Goal: Communication & Community: Share content

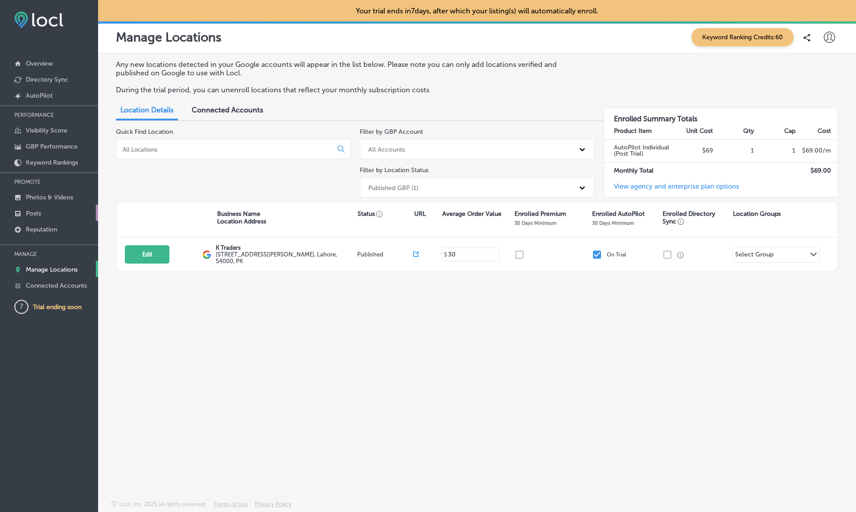
click at [41, 214] on p "Posts" at bounding box center [33, 214] width 15 height 8
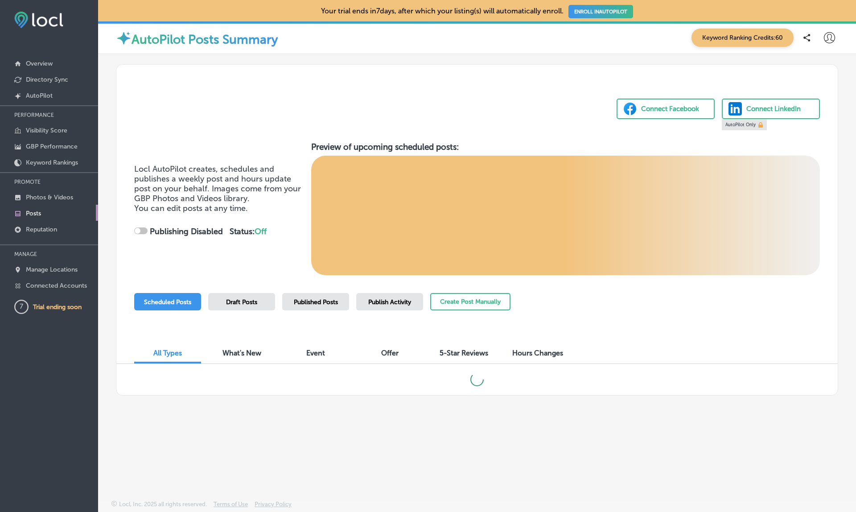
click at [242, 303] on span "Draft Posts" at bounding box center [241, 302] width 31 height 8
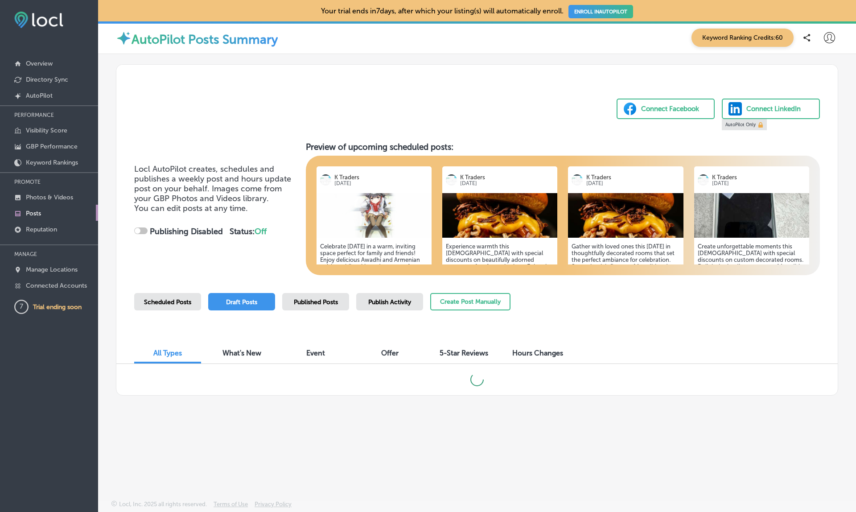
click at [320, 299] on span "Published Posts" at bounding box center [316, 302] width 44 height 8
checkbox input "true"
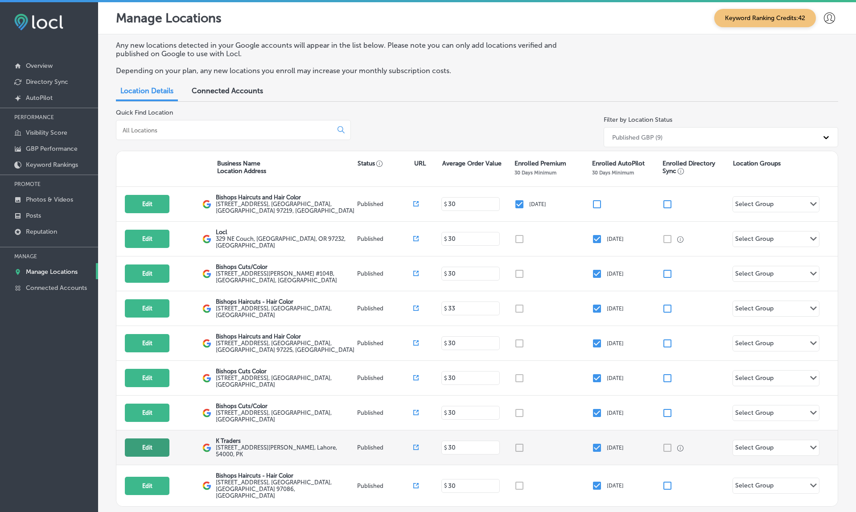
click at [152, 439] on button "Edit" at bounding box center [147, 447] width 45 height 18
select select "US"
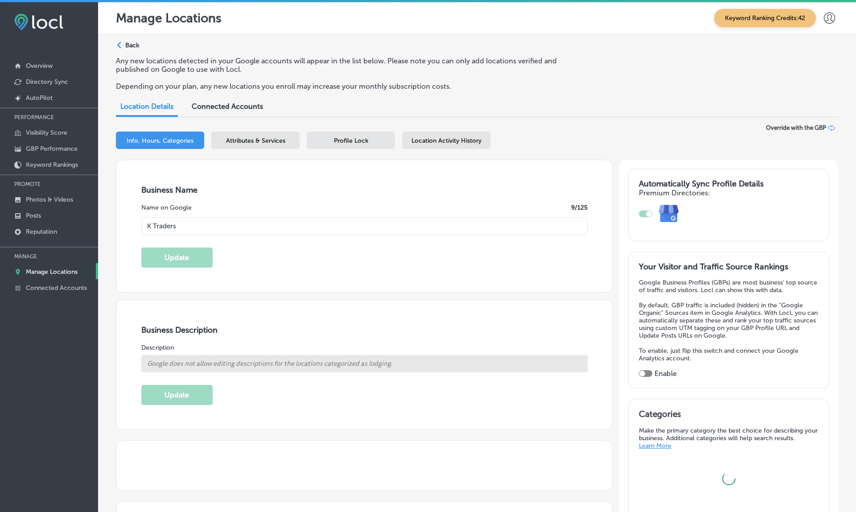
type input "K Traders"
type input "[STREET_ADDRESS][PERSON_NAME]"
type input "[GEOGRAPHIC_DATA]"
type input "54000"
type input "PK"
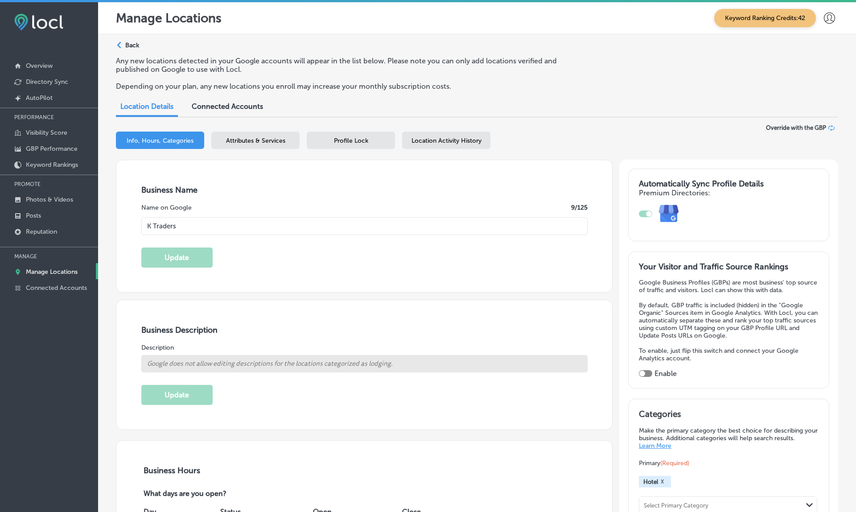
type input "[URL][DOMAIN_NAME][DOMAIN_NAME]"
select select "PK"
type input "[PHONE_NUMBER]"
click at [446, 137] on span "Location Activity History" at bounding box center [446, 141] width 70 height 8
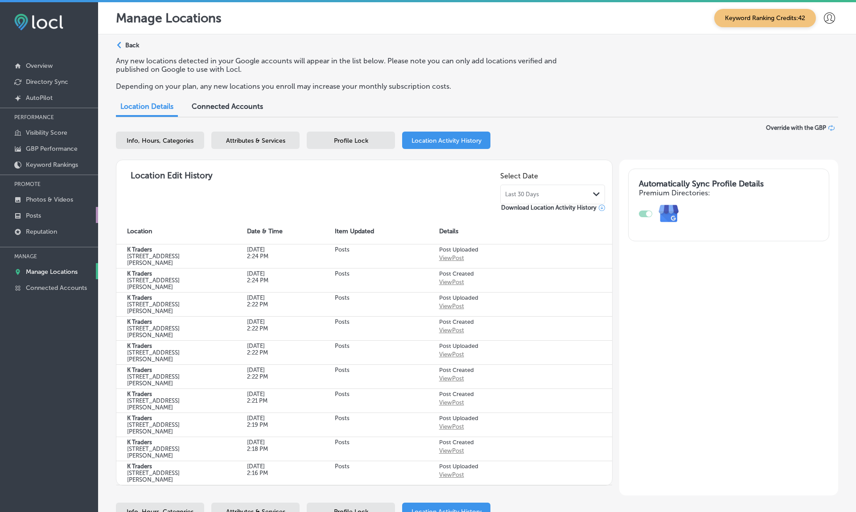
click at [39, 218] on p "Posts" at bounding box center [33, 216] width 15 height 8
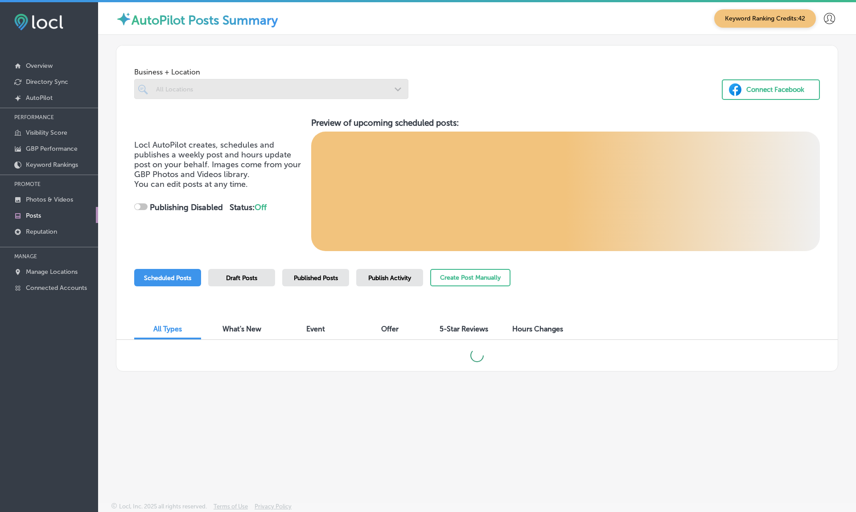
click at [39, 218] on p "Posts" at bounding box center [33, 216] width 15 height 8
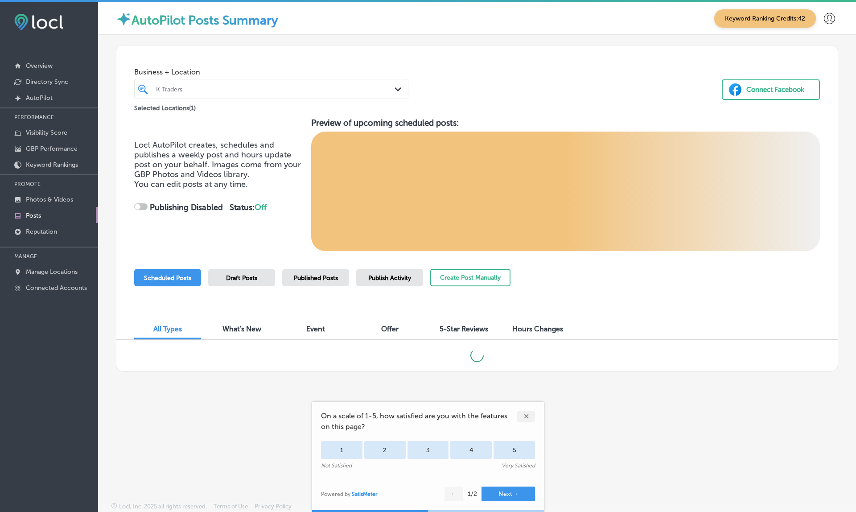
click at [528, 412] on div "✕" at bounding box center [526, 417] width 18 height 12
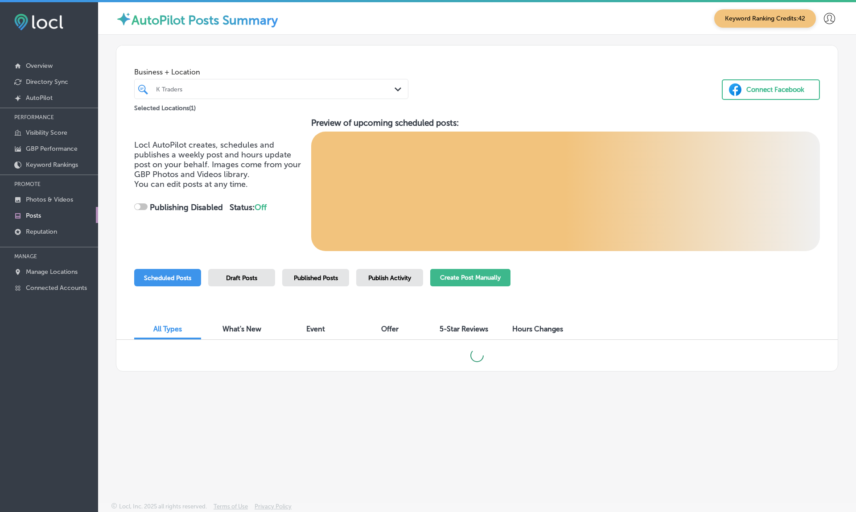
click at [454, 274] on button "Create Post Manually" at bounding box center [470, 277] width 80 height 17
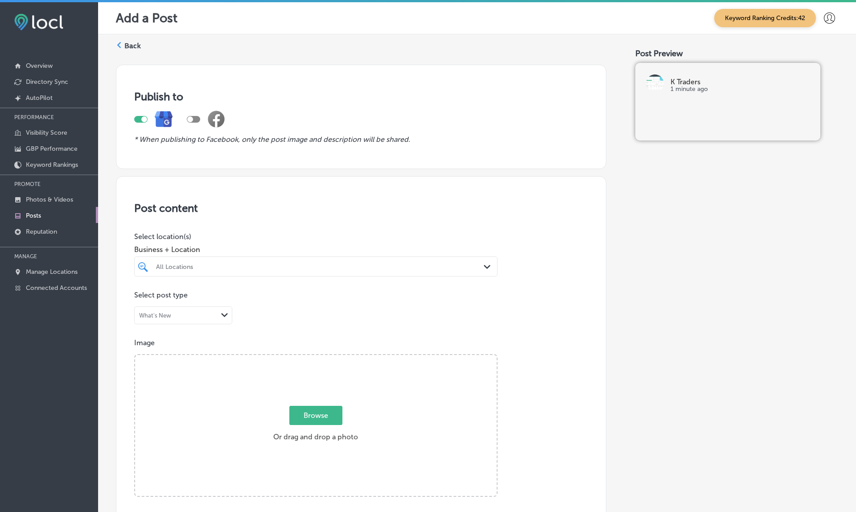
click at [289, 263] on div "All Locations" at bounding box center [320, 267] width 329 height 8
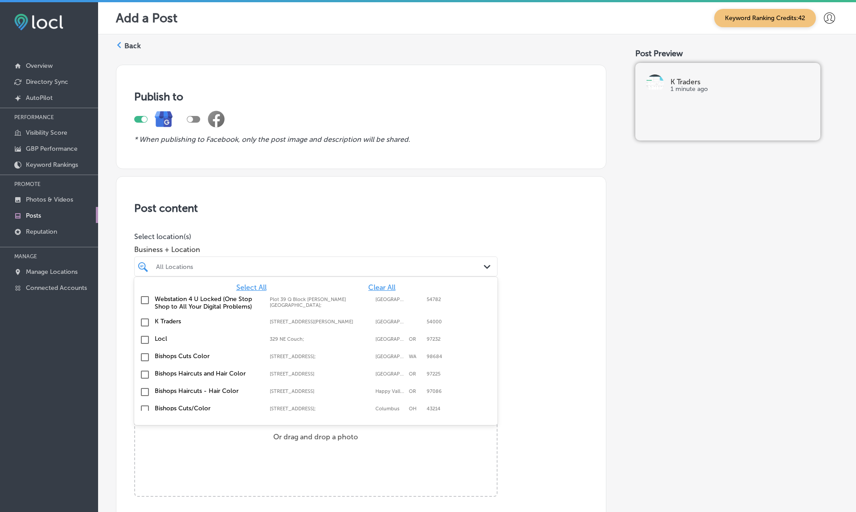
click at [160, 318] on label "K Traders" at bounding box center [208, 321] width 106 height 8
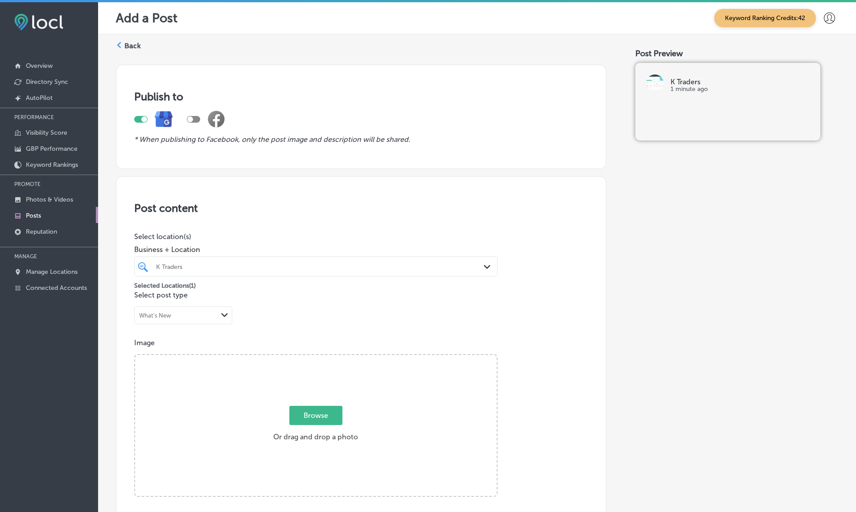
click at [393, 173] on div "Publish to * When publishing to Facebook, only the post image and description w…" at bounding box center [361, 509] width 490 height 903
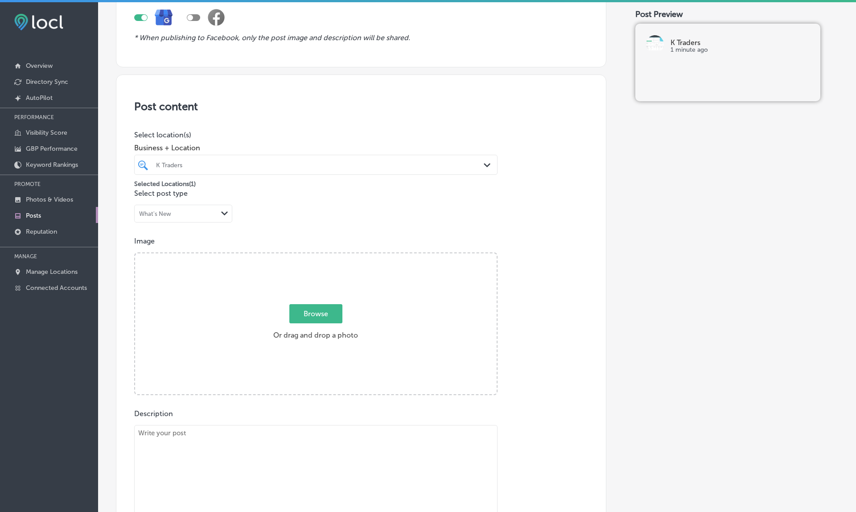
scroll to position [111, 0]
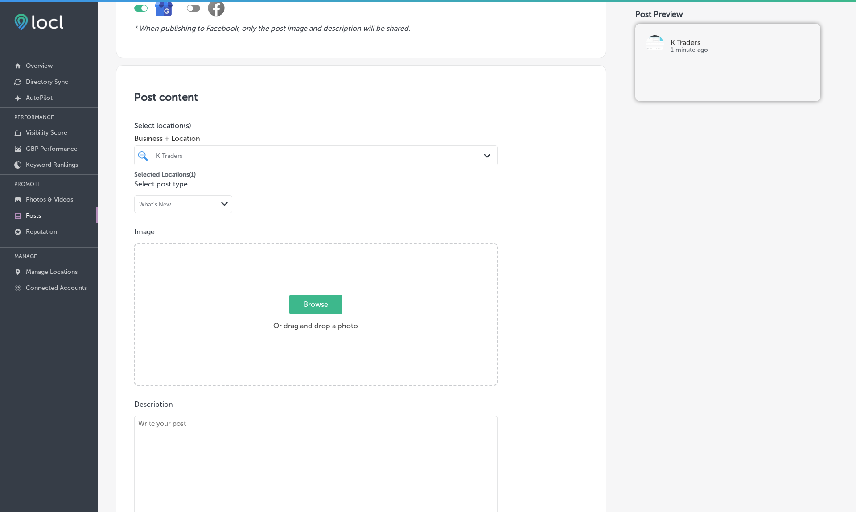
click at [224, 324] on div "Browse Or drag and drop a photo" at bounding box center [315, 315] width 361 height 143
click at [135, 244] on input "Browse Or drag and drop a photo" at bounding box center [315, 245] width 361 height 3
type input "C:\fakepath\1000193129.jpeg"
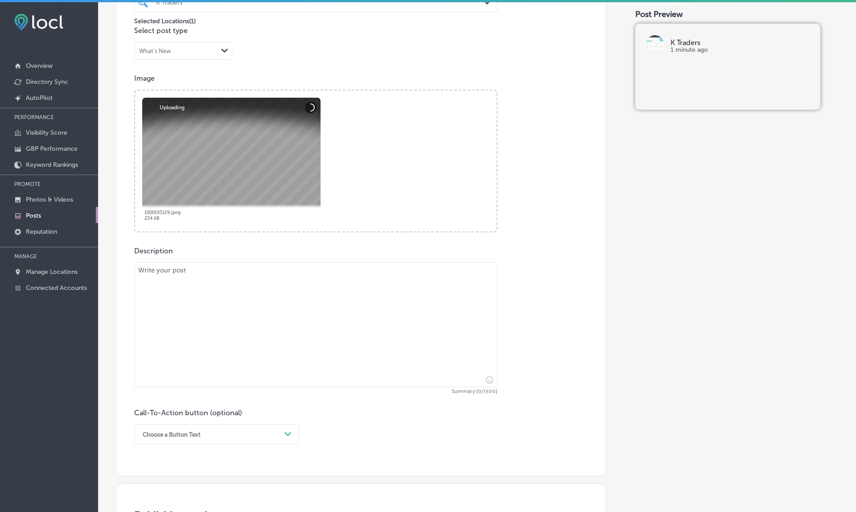
scroll to position [314, 0]
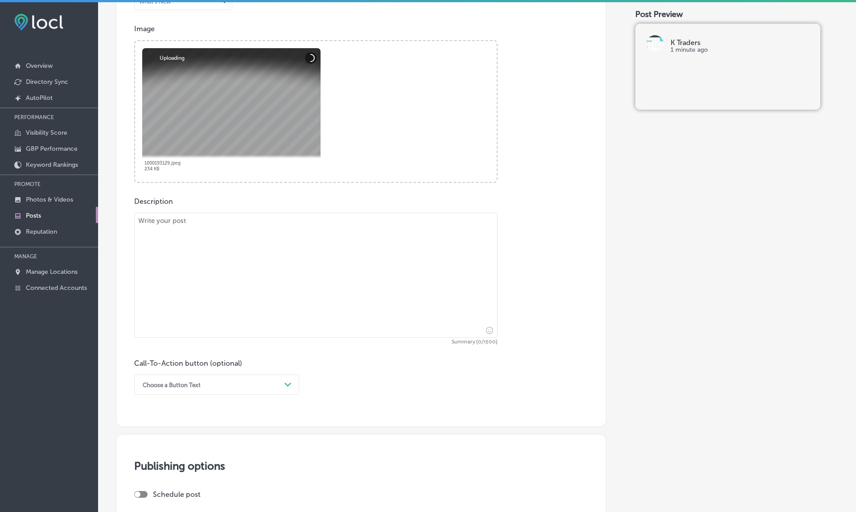
click at [231, 250] on textarea at bounding box center [315, 275] width 363 height 125
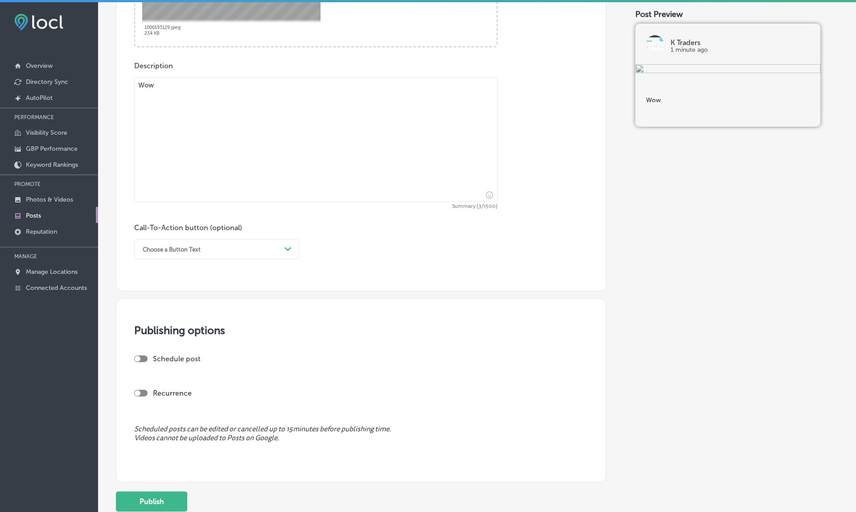
scroll to position [501, 0]
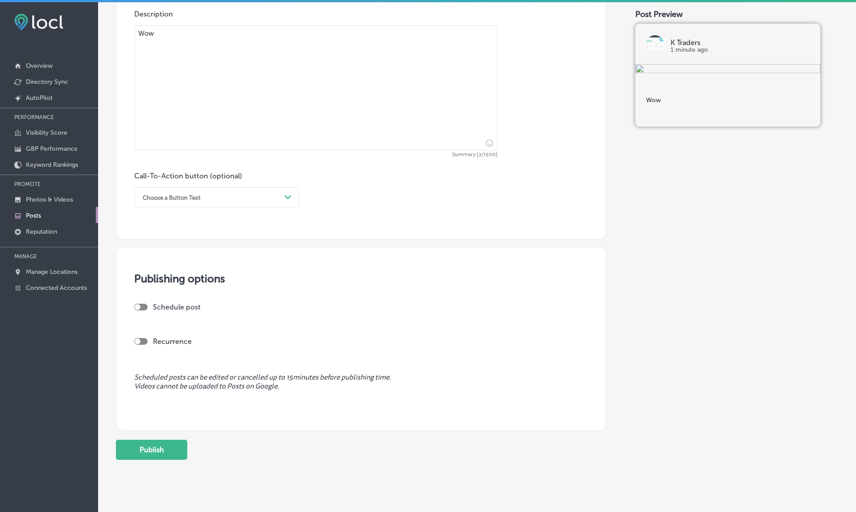
click at [142, 304] on div at bounding box center [140, 307] width 13 height 7
type textarea "Wow"
checkbox input "true"
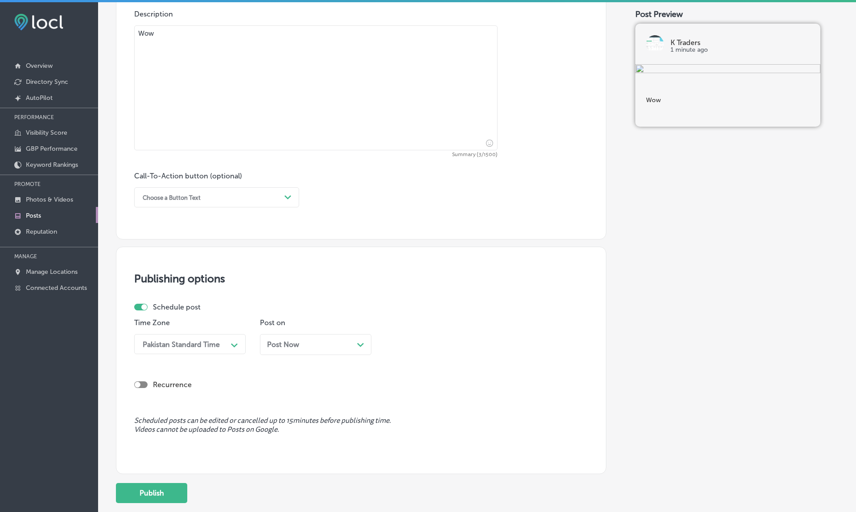
click at [321, 340] on div "Post Now Path Created with Sketch." at bounding box center [315, 344] width 97 height 8
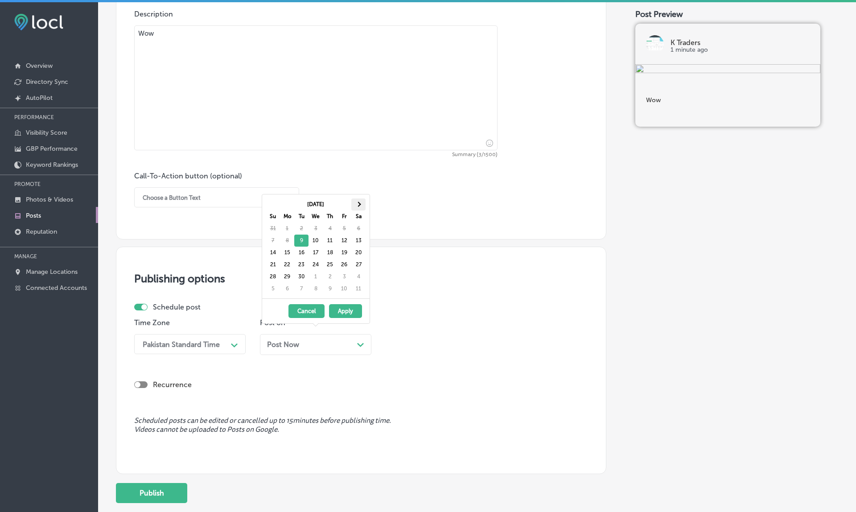
click at [361, 206] on th at bounding box center [358, 204] width 14 height 12
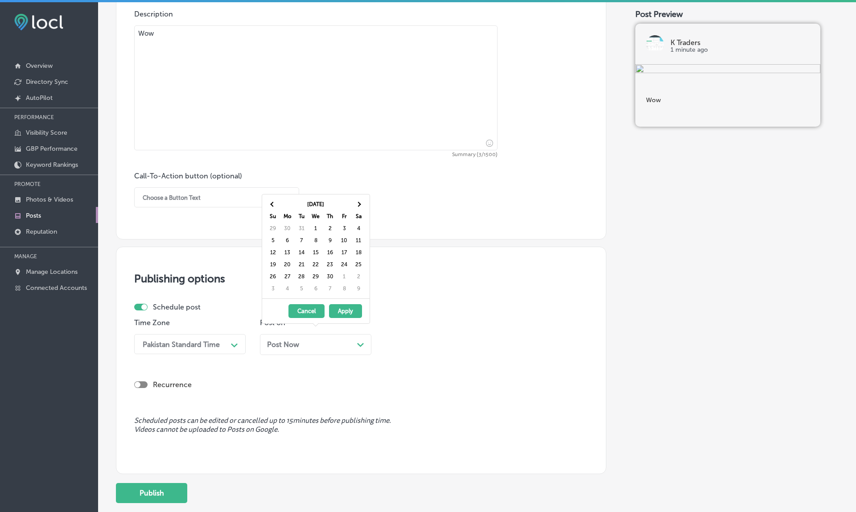
click at [361, 206] on th at bounding box center [358, 204] width 14 height 12
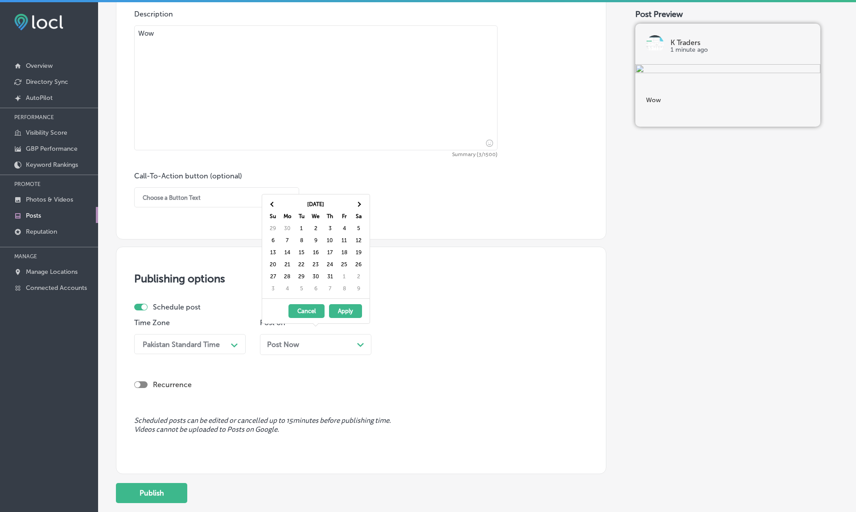
click at [361, 206] on th at bounding box center [358, 204] width 14 height 12
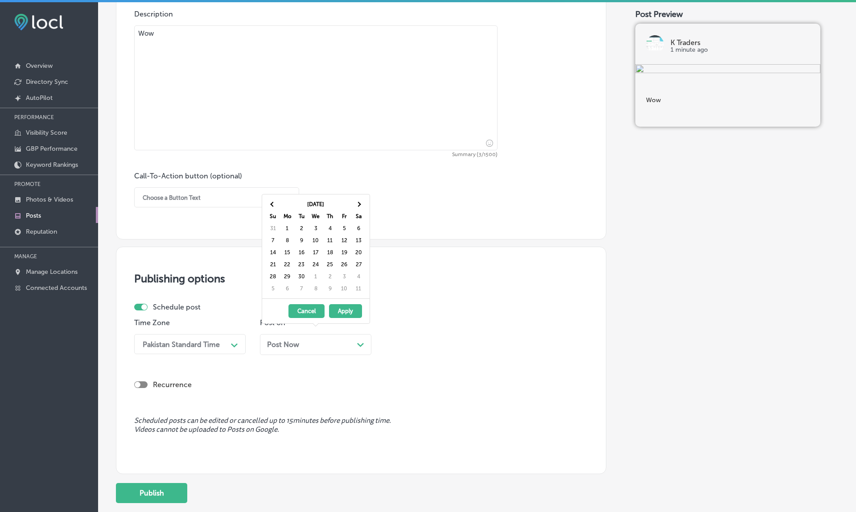
click at [361, 206] on th at bounding box center [358, 204] width 14 height 12
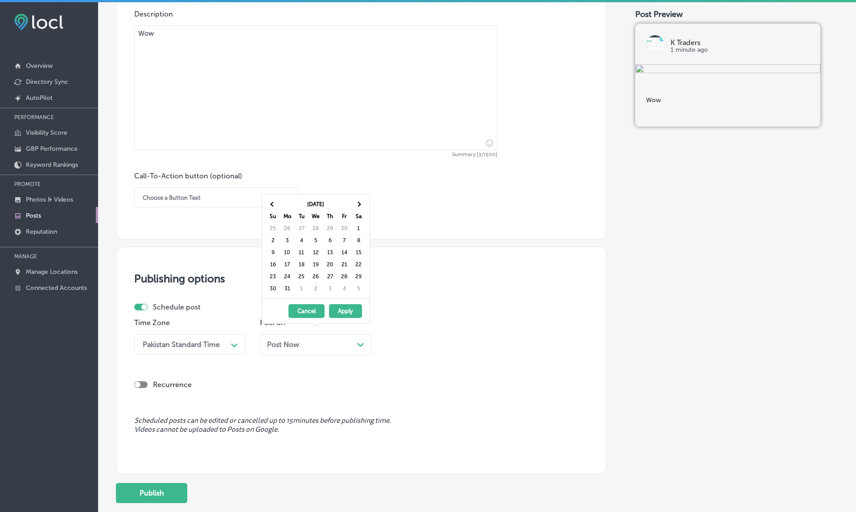
click at [361, 206] on th at bounding box center [358, 204] width 14 height 12
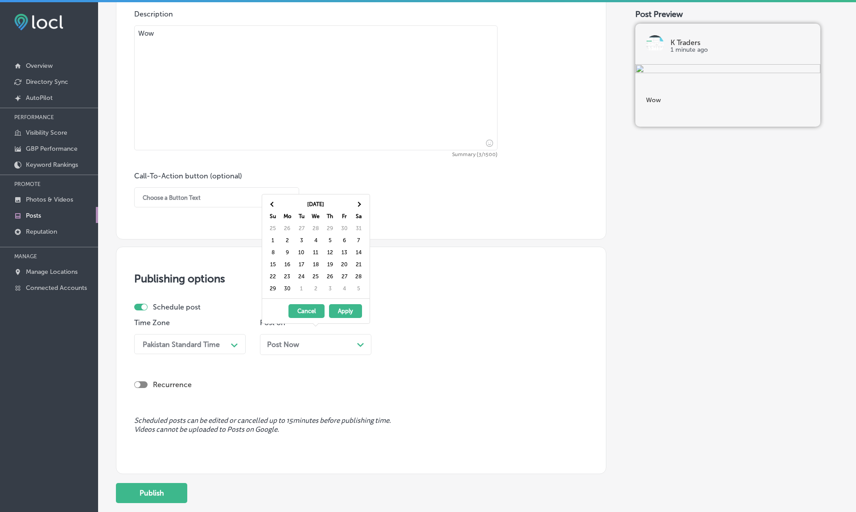
click at [361, 206] on th at bounding box center [358, 204] width 14 height 12
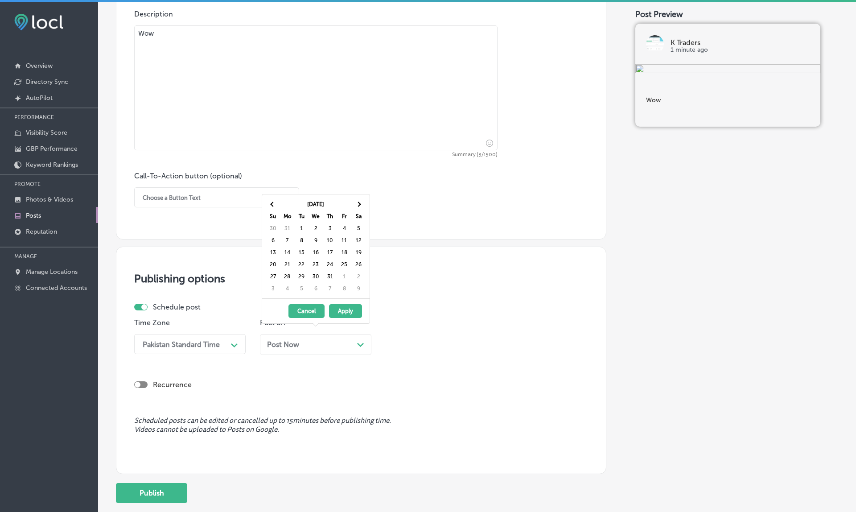
click at [361, 206] on th at bounding box center [358, 204] width 14 height 12
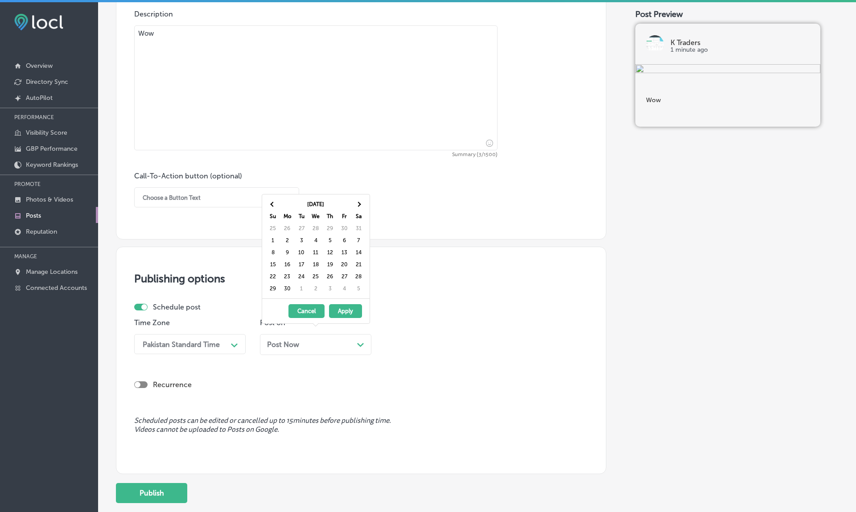
click at [361, 206] on th at bounding box center [358, 204] width 14 height 12
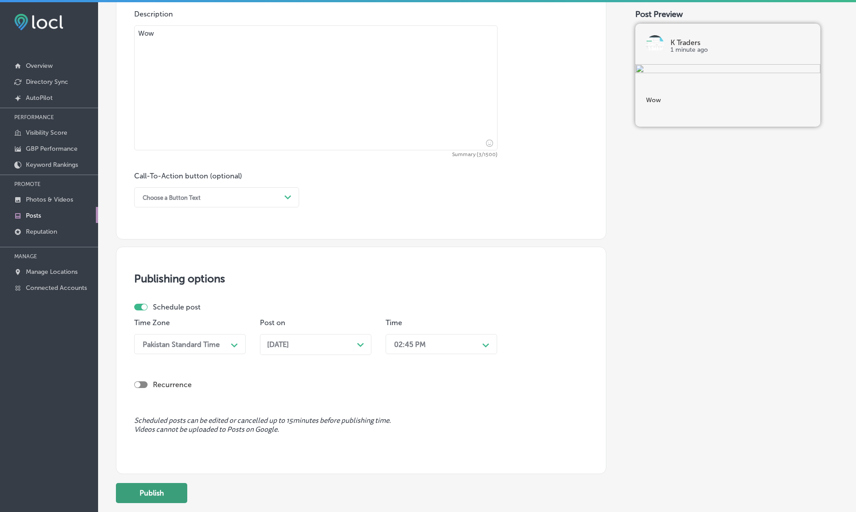
click at [176, 483] on button "Publish" at bounding box center [151, 493] width 71 height 20
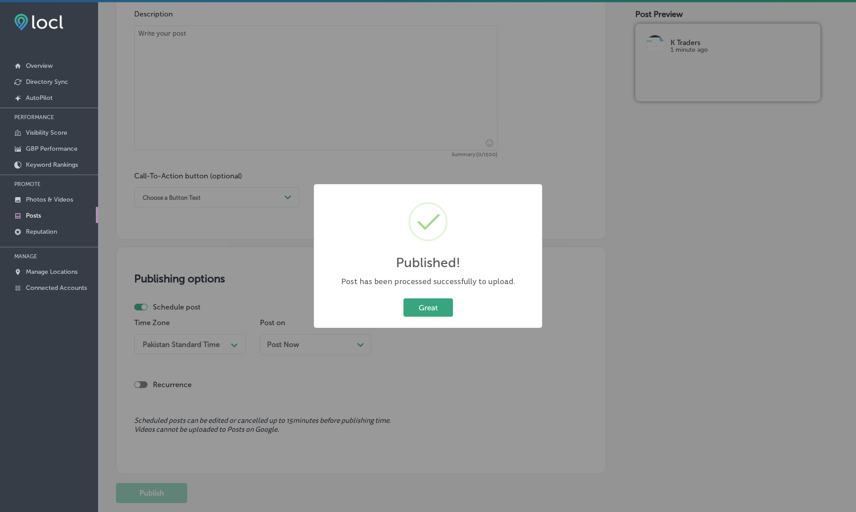
click at [427, 308] on button "Great" at bounding box center [427, 307] width 49 height 18
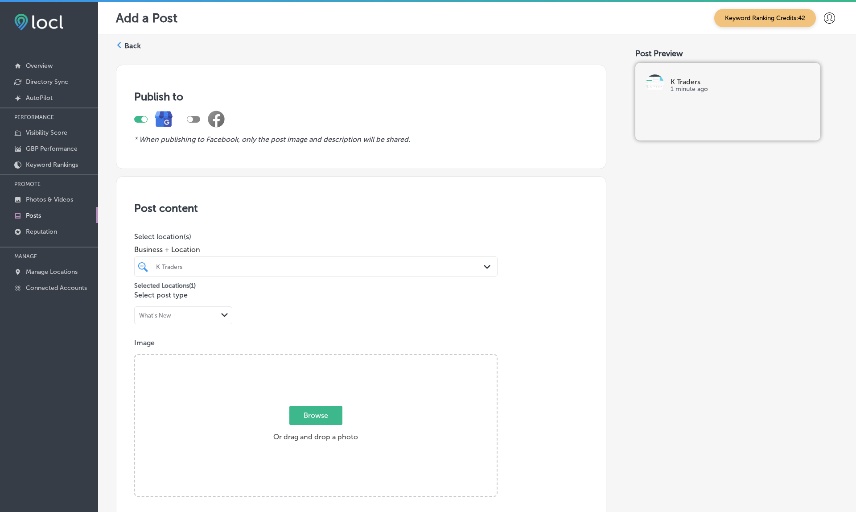
scroll to position [0, 0]
click at [45, 217] on link "Posts" at bounding box center [49, 215] width 98 height 16
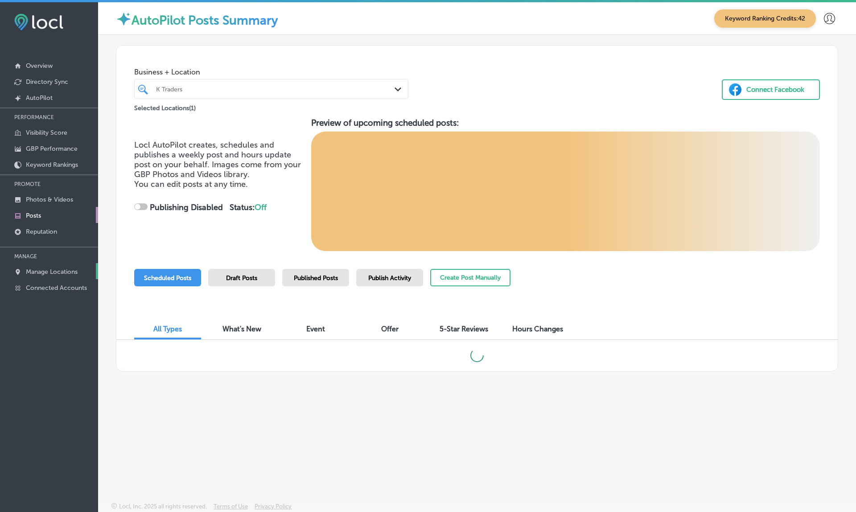
click at [59, 272] on p "Manage Locations" at bounding box center [52, 272] width 52 height 8
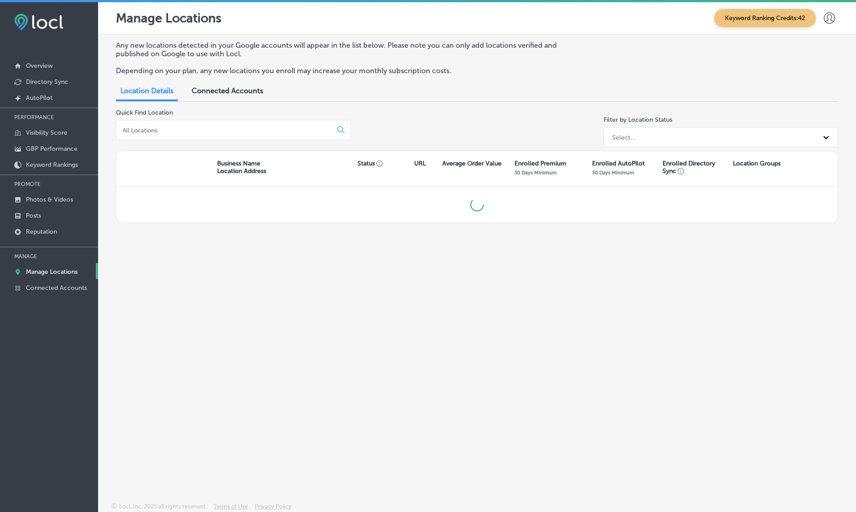
click at [709, 135] on div "Select..." at bounding box center [713, 137] width 211 height 15
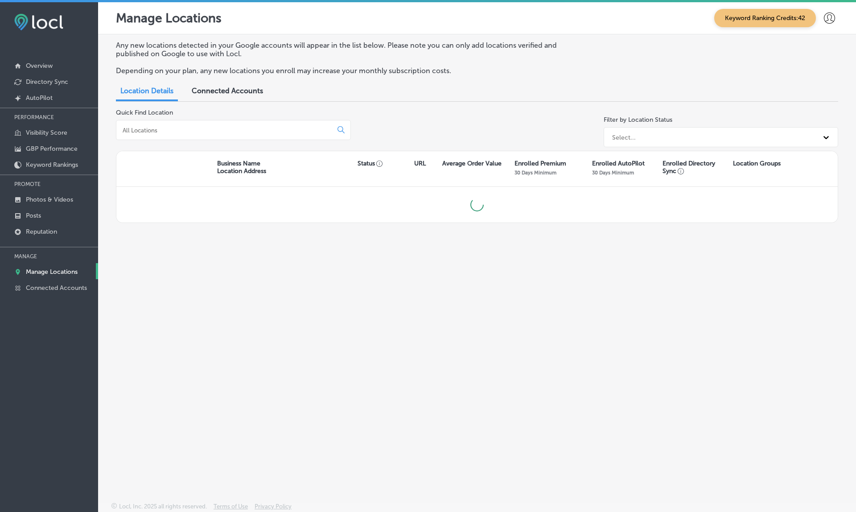
click at [709, 135] on div "Select..." at bounding box center [713, 137] width 211 height 15
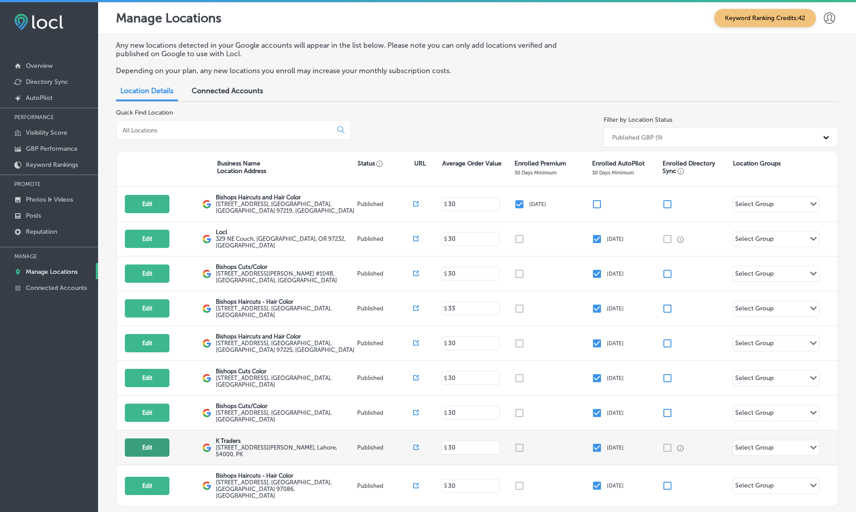
click at [151, 444] on button "Edit" at bounding box center [147, 447] width 45 height 18
select select "US"
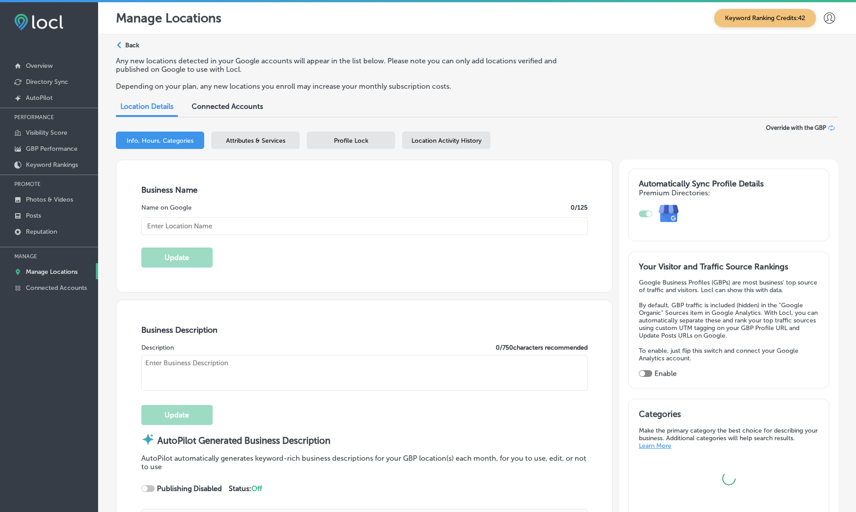
type input "K Traders"
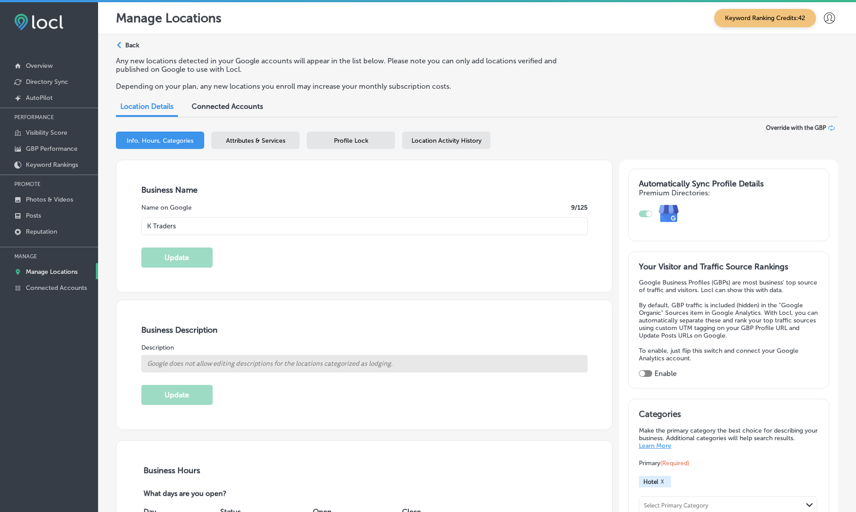
type input "[STREET_ADDRESS][PERSON_NAME]"
type input "[GEOGRAPHIC_DATA]"
type input "54000"
type input "PK"
type input "[URL][DOMAIN_NAME][DOMAIN_NAME]"
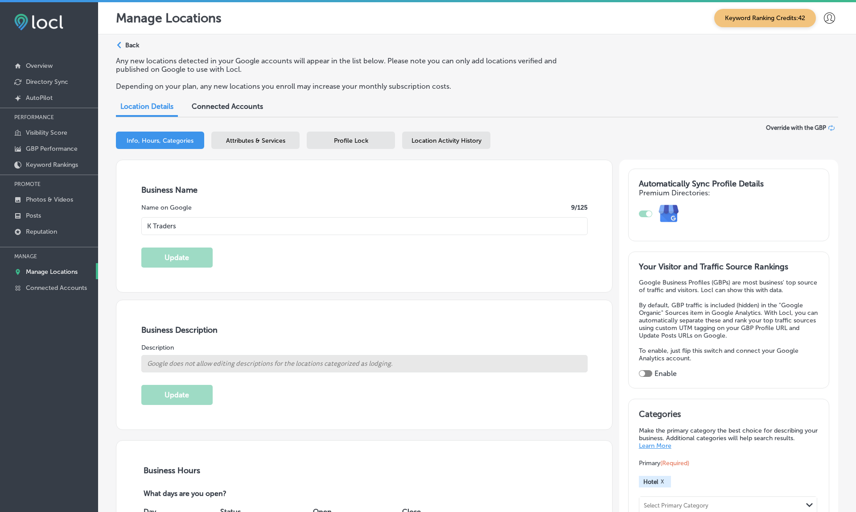
select select "PK"
type input "[PHONE_NUMBER]"
click at [438, 144] on div "Location Activity History" at bounding box center [446, 139] width 88 height 17
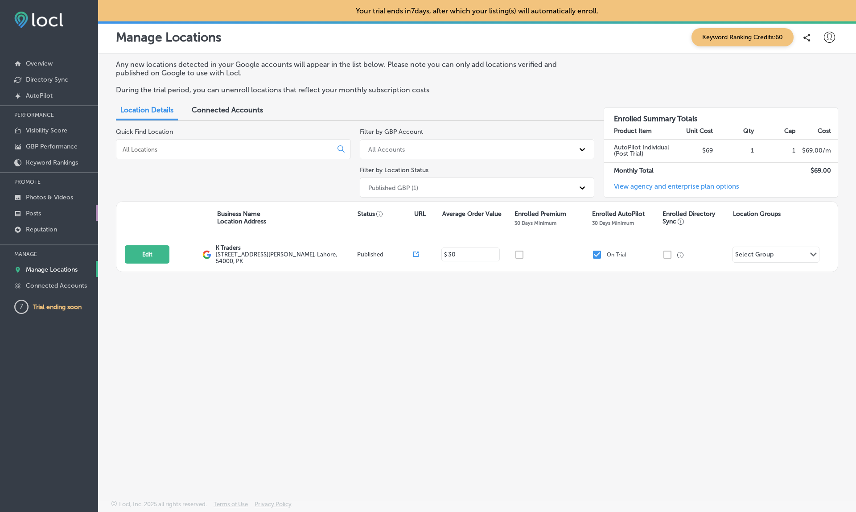
click at [39, 214] on p "Posts" at bounding box center [33, 214] width 15 height 8
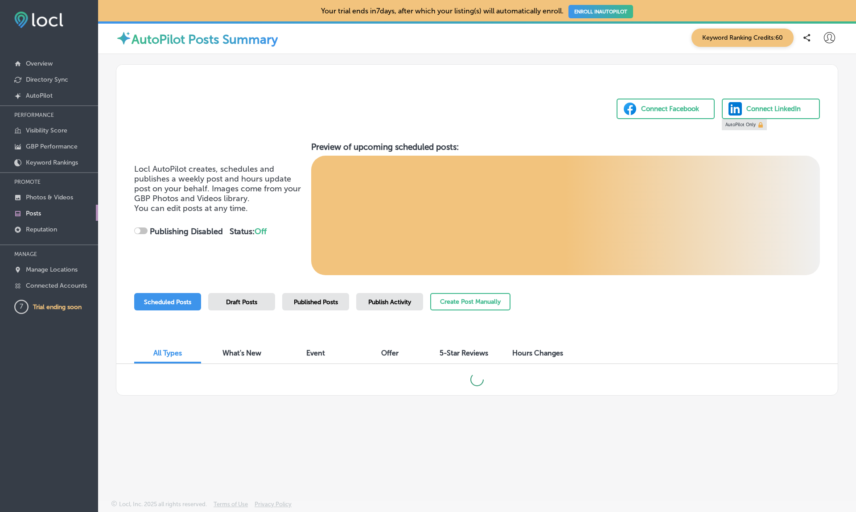
checkbox input "true"
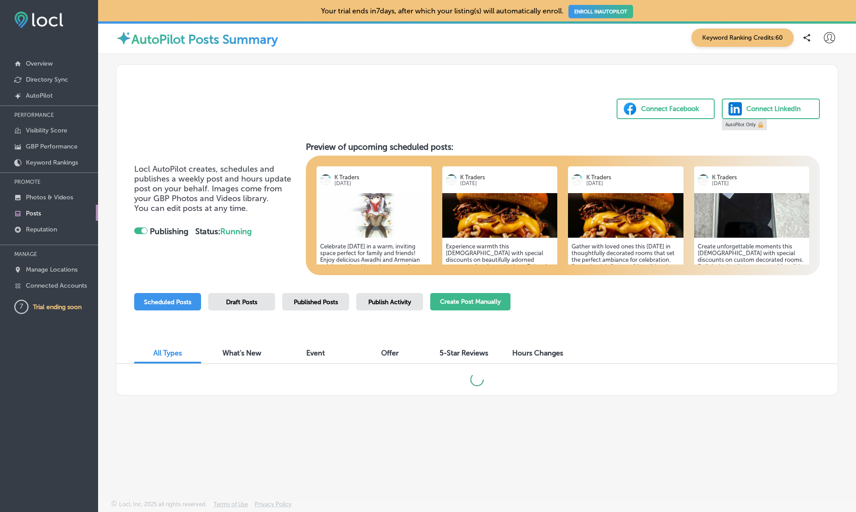
click at [475, 304] on button "Create Post Manually" at bounding box center [470, 301] width 80 height 17
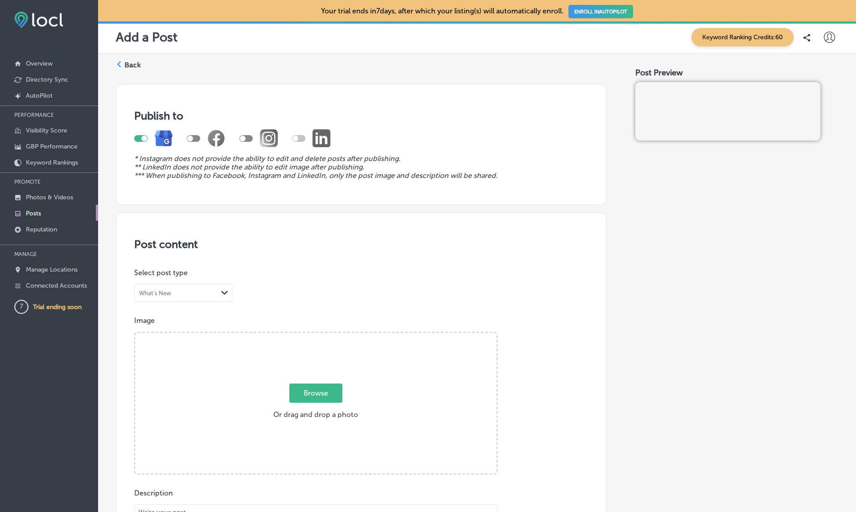
click at [246, 137] on div at bounding box center [245, 138] width 13 height 7
checkbox input "true"
click at [142, 136] on div at bounding box center [144, 139] width 6 height 6
checkbox input "false"
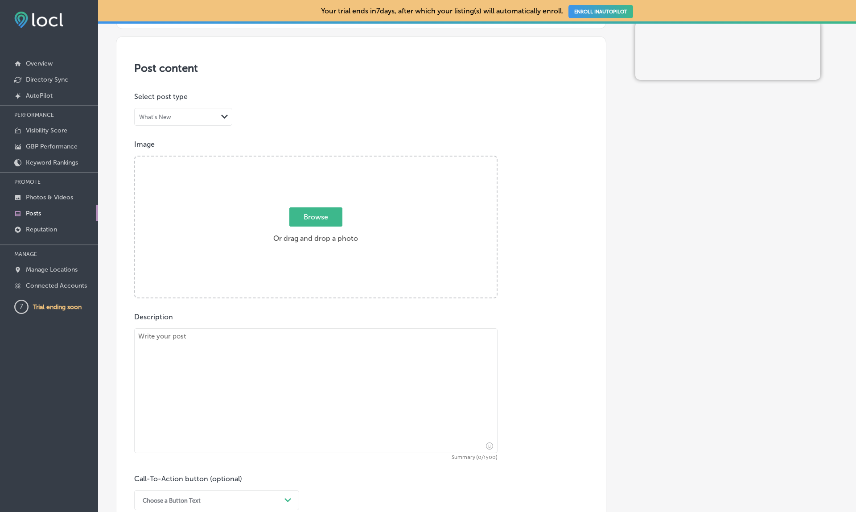
scroll to position [240, 0]
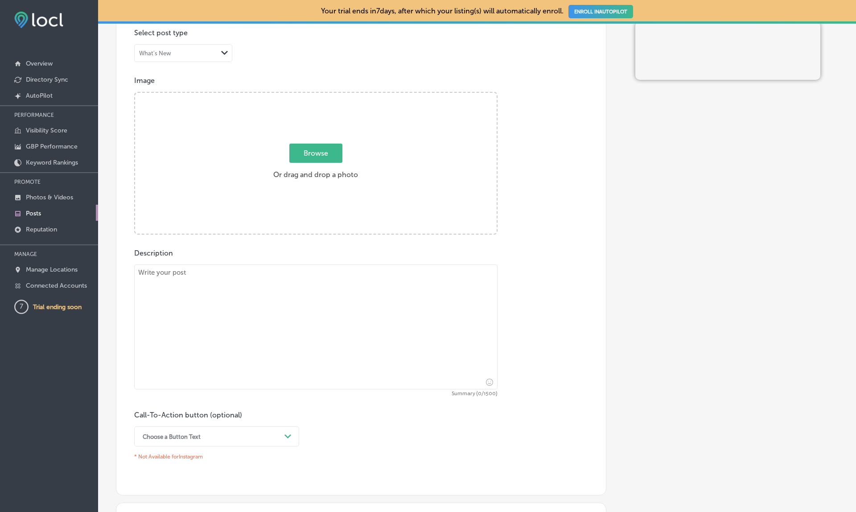
click at [255, 154] on div "Browse Or drag and drop a photo" at bounding box center [315, 164] width 361 height 143
click at [135, 93] on input "Browse Or drag and drop a photo" at bounding box center [315, 94] width 361 height 3
type input "C:\fakepath\1000193129.jpeg"
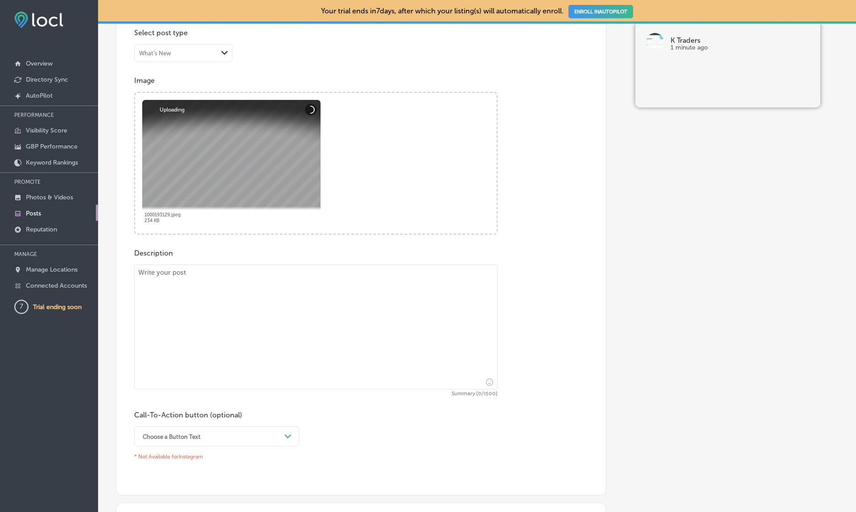
click at [301, 316] on textarea at bounding box center [315, 326] width 363 height 125
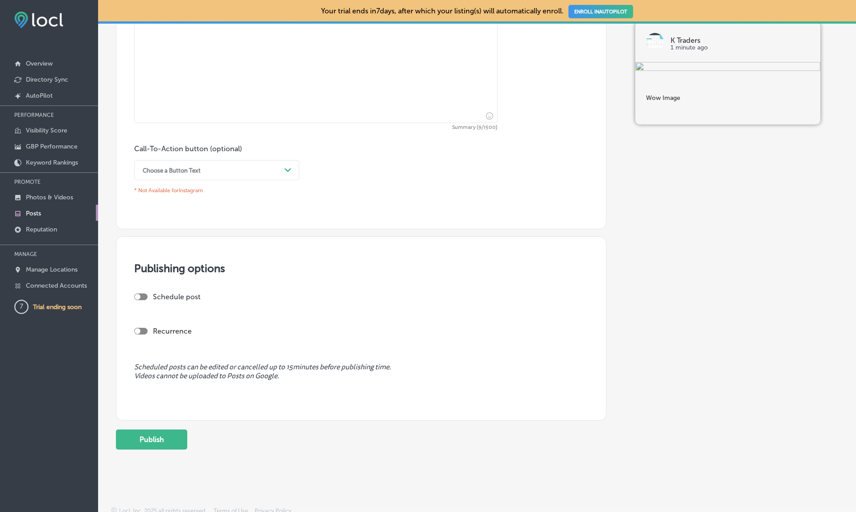
scroll to position [505, 0]
type textarea "Wow Image"
click at [164, 433] on button "Publish" at bounding box center [151, 440] width 71 height 20
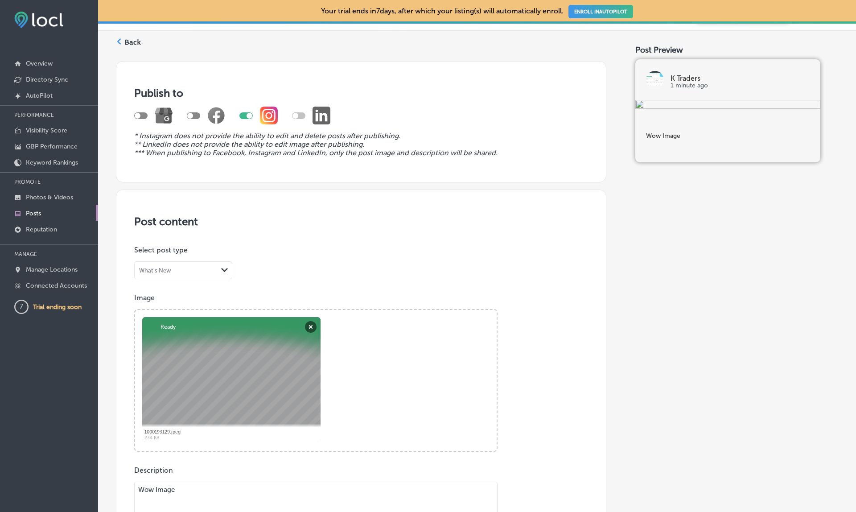
scroll to position [18, 0]
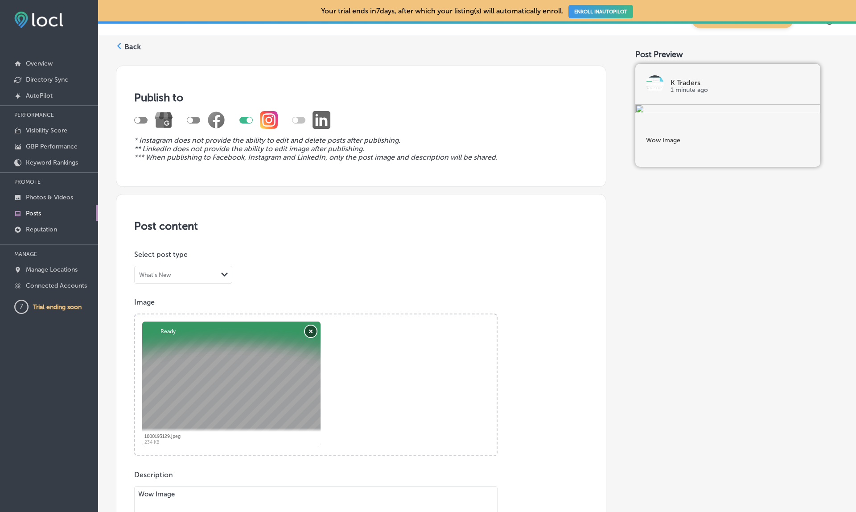
click at [312, 327] on button "Remove" at bounding box center [311, 331] width 12 height 12
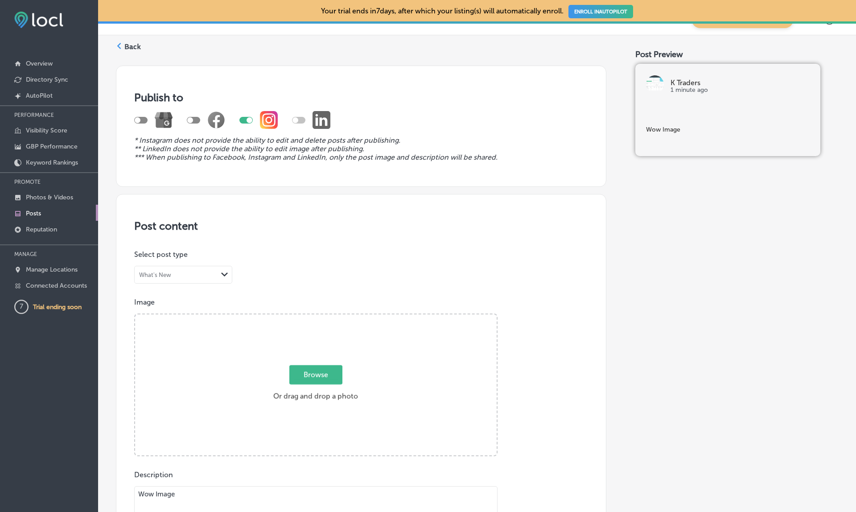
click at [282, 366] on label "Browse Or drag and drop a photo" at bounding box center [316, 385] width 92 height 39
click at [282, 317] on input "Browse Or drag and drop a photo" at bounding box center [315, 315] width 361 height 3
type input "C:\fakepath\download.png"
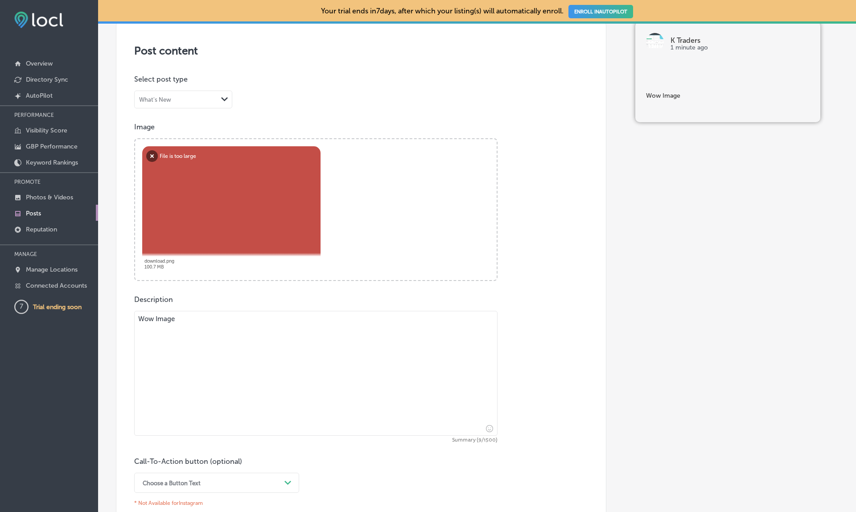
scroll to position [185, 0]
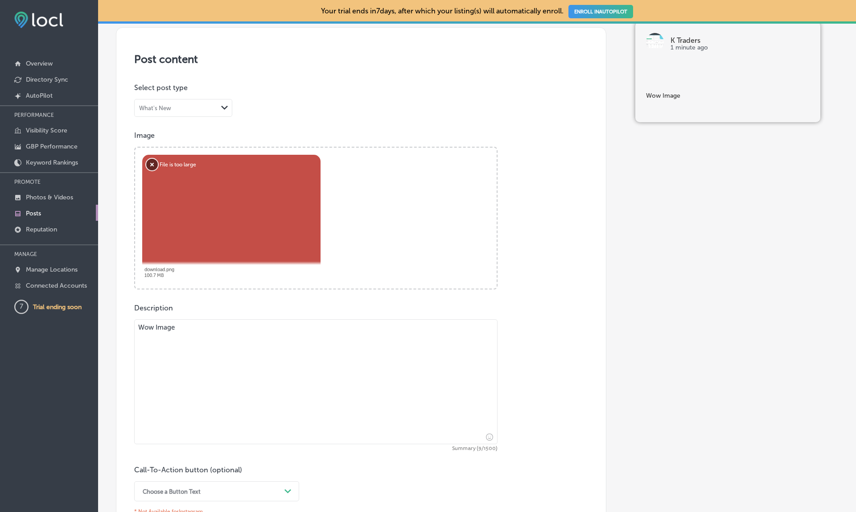
click at [152, 159] on button "Remove" at bounding box center [152, 165] width 12 height 12
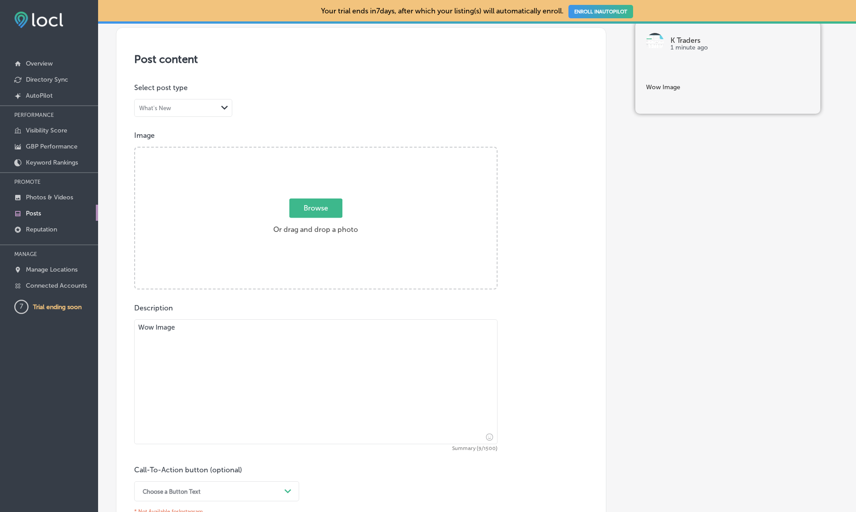
click at [326, 200] on span "Browse" at bounding box center [315, 207] width 53 height 19
click at [326, 150] on input "Browse Or drag and drop a photo" at bounding box center [315, 149] width 361 height 3
type input "C:\fakepath\insecticide.png"
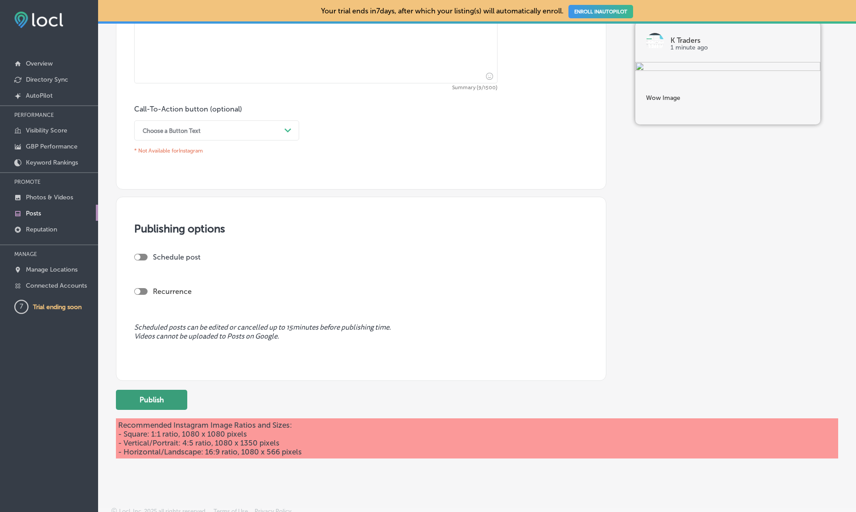
click at [144, 390] on button "Publish" at bounding box center [151, 400] width 71 height 20
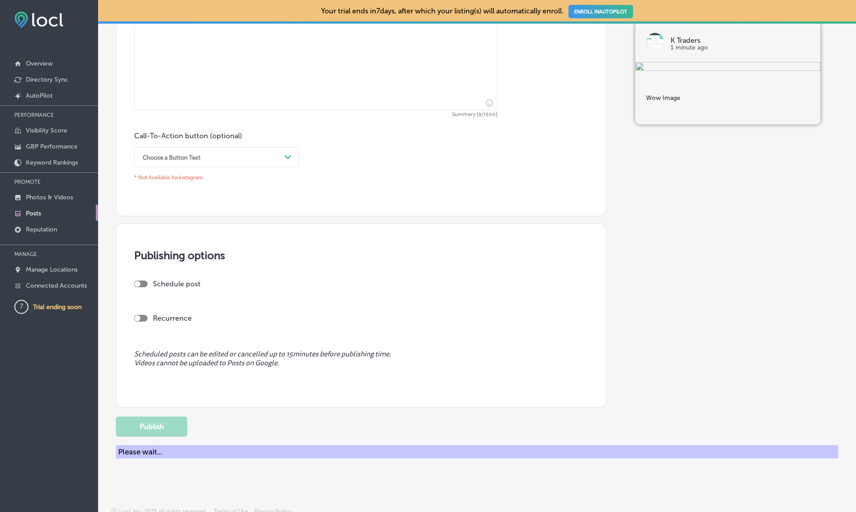
scroll to position [505, 0]
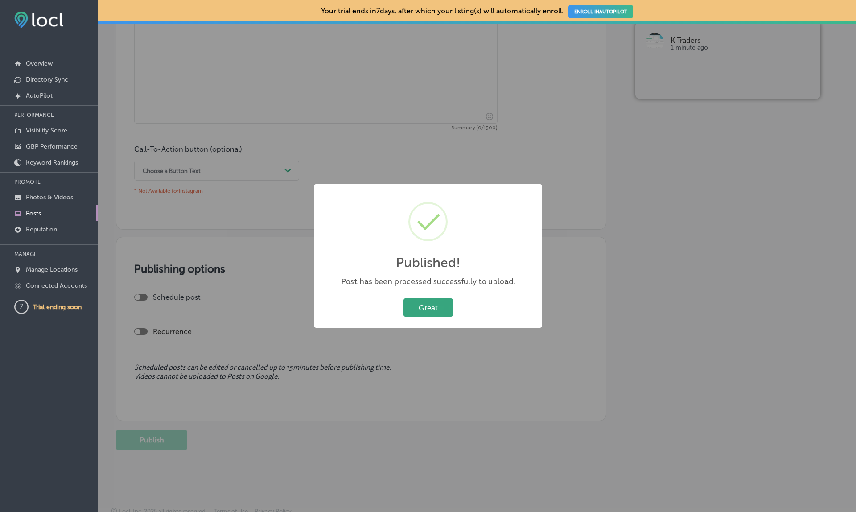
click at [433, 306] on button "Great" at bounding box center [427, 307] width 49 height 18
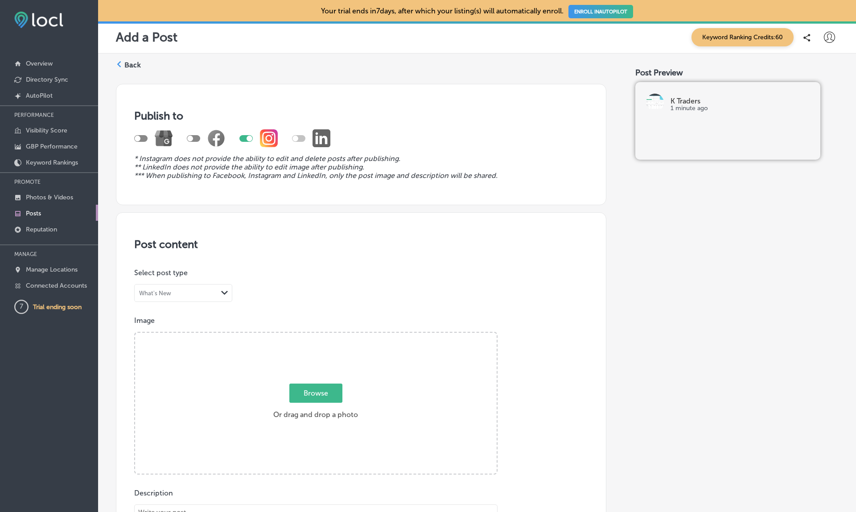
scroll to position [0, 0]
click at [32, 210] on p "Posts" at bounding box center [33, 214] width 15 height 8
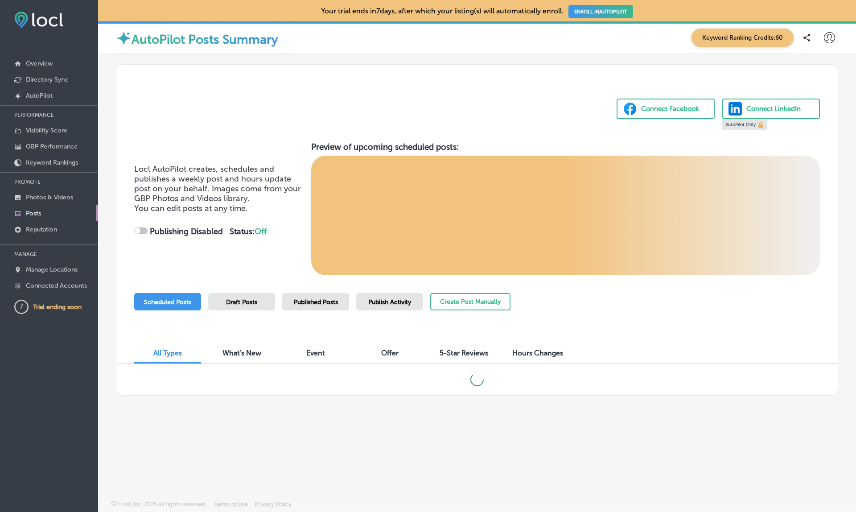
checkbox input "true"
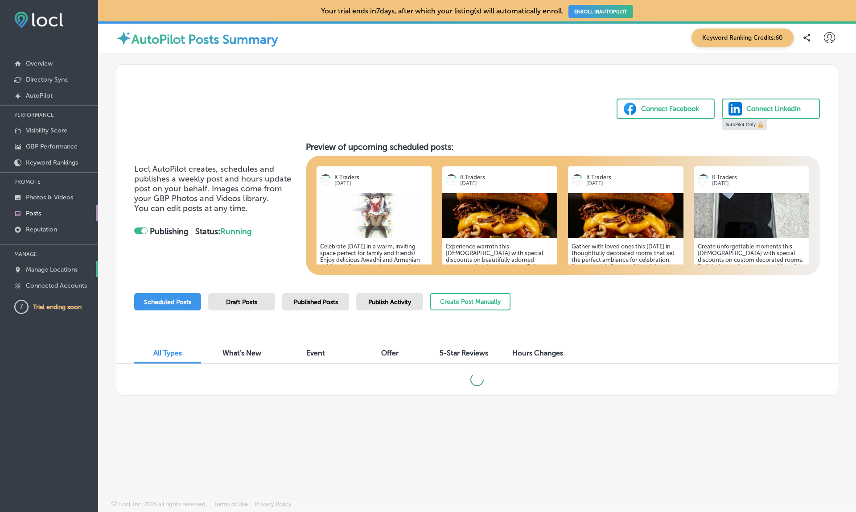
click at [63, 271] on p "Manage Locations" at bounding box center [52, 270] width 52 height 8
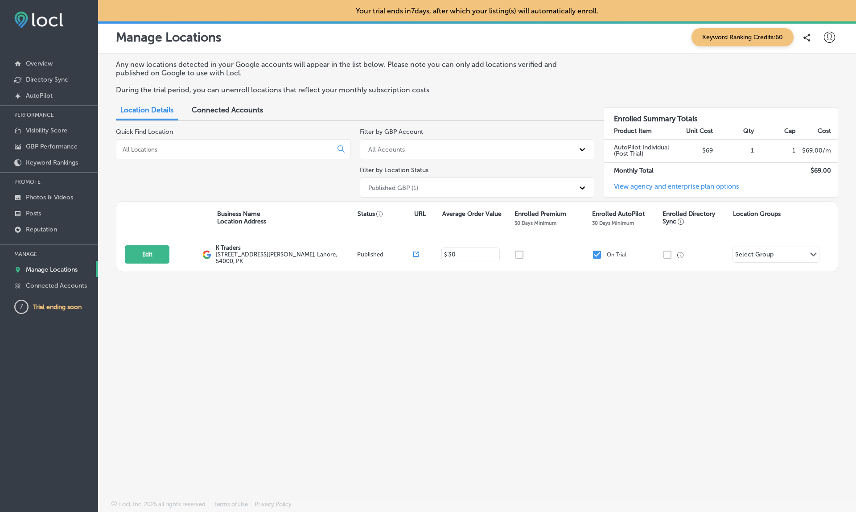
click at [233, 106] on span "Connected Accounts" at bounding box center [227, 110] width 71 height 8
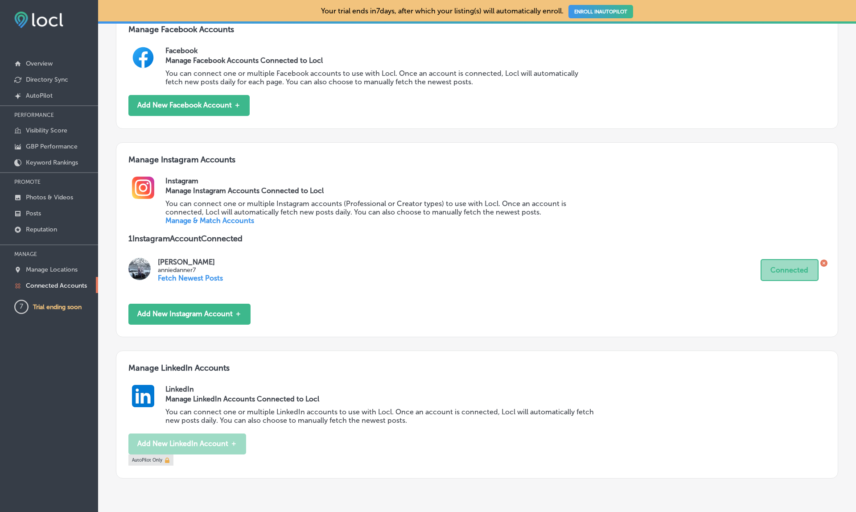
scroll to position [389, 0]
click at [34, 214] on p "Posts" at bounding box center [33, 214] width 15 height 8
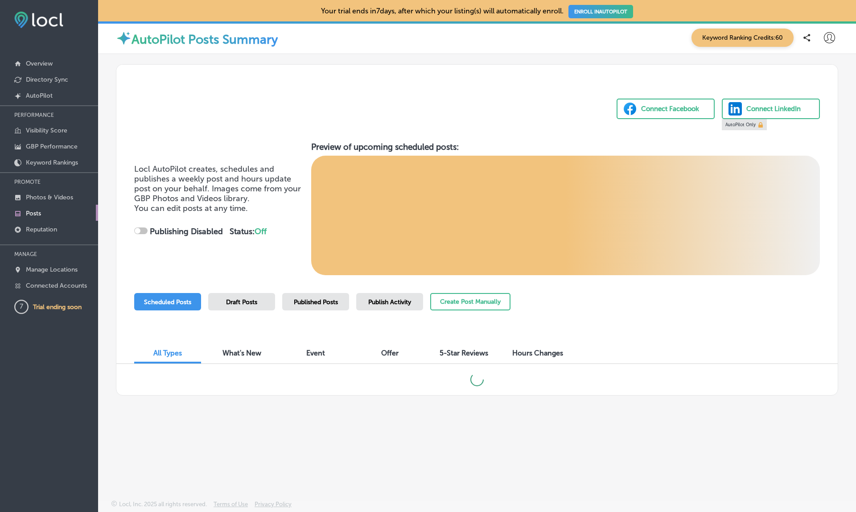
checkbox input "true"
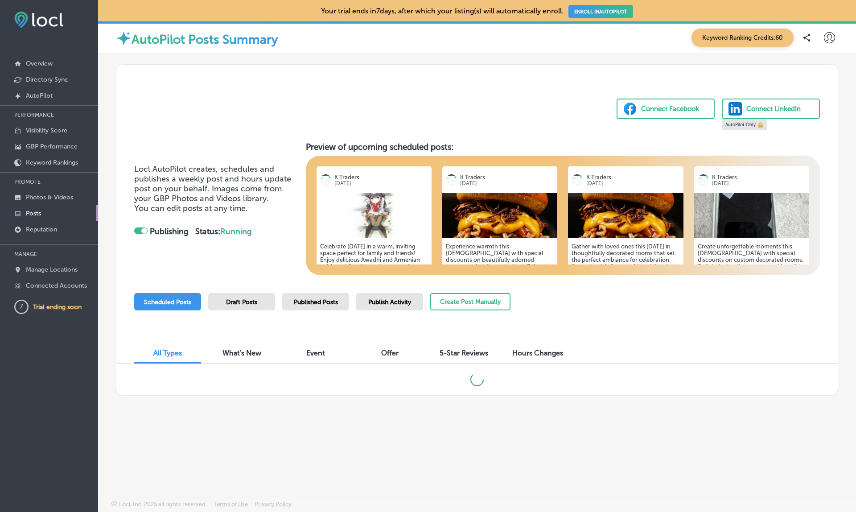
click at [379, 296] on div "Publish Activity" at bounding box center [389, 301] width 67 height 17
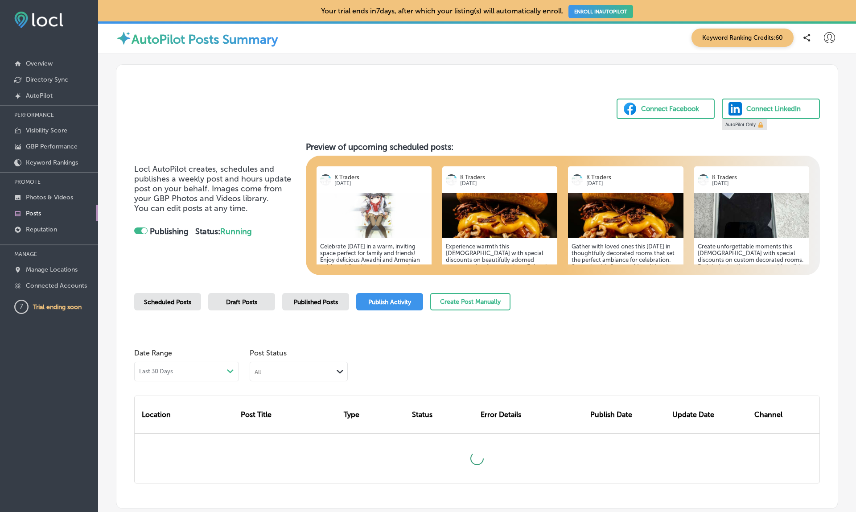
click at [334, 301] on span "Published Posts" at bounding box center [316, 302] width 44 height 8
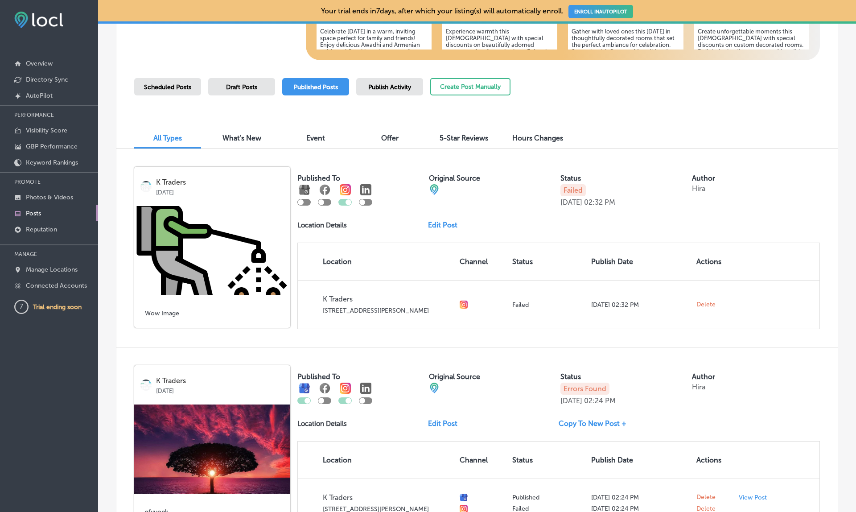
scroll to position [216, 0]
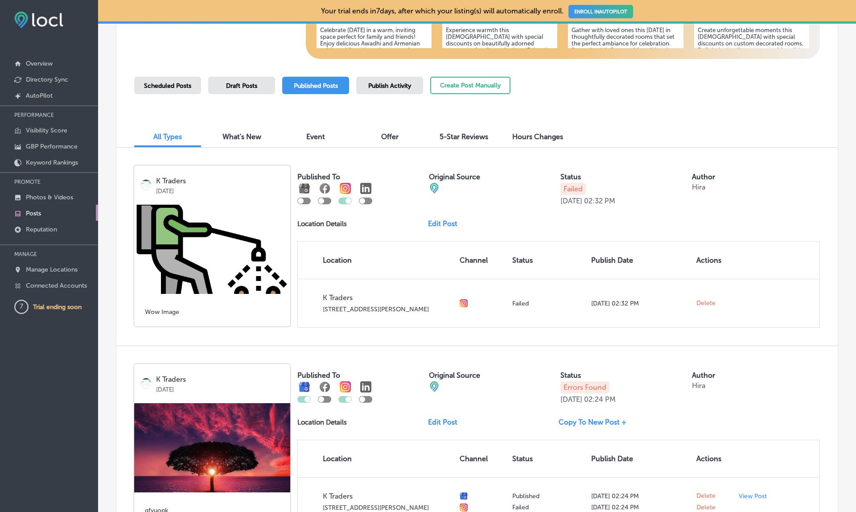
click at [436, 222] on link "Edit Post" at bounding box center [446, 223] width 37 height 8
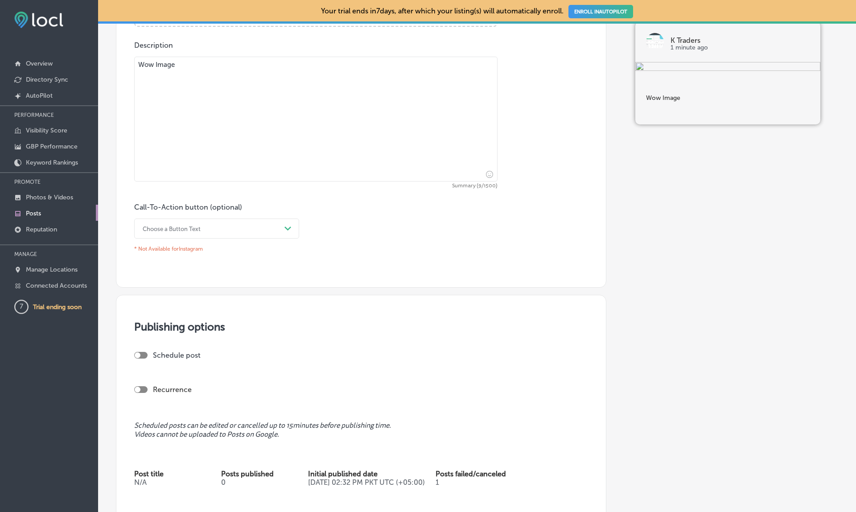
scroll to position [385, 0]
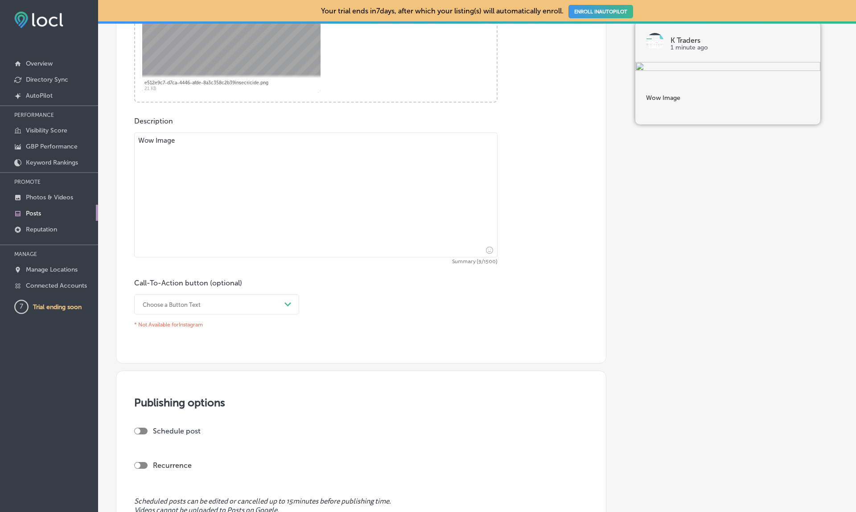
click at [212, 140] on textarea "Wow Image" at bounding box center [315, 194] width 363 height 125
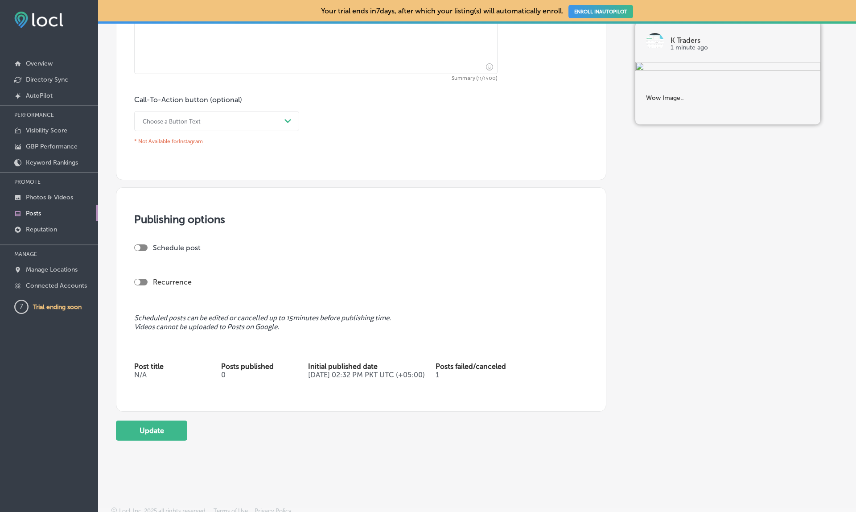
scroll to position [567, 0]
type textarea "Wow Image.."
click at [157, 421] on button "Update" at bounding box center [151, 431] width 71 height 20
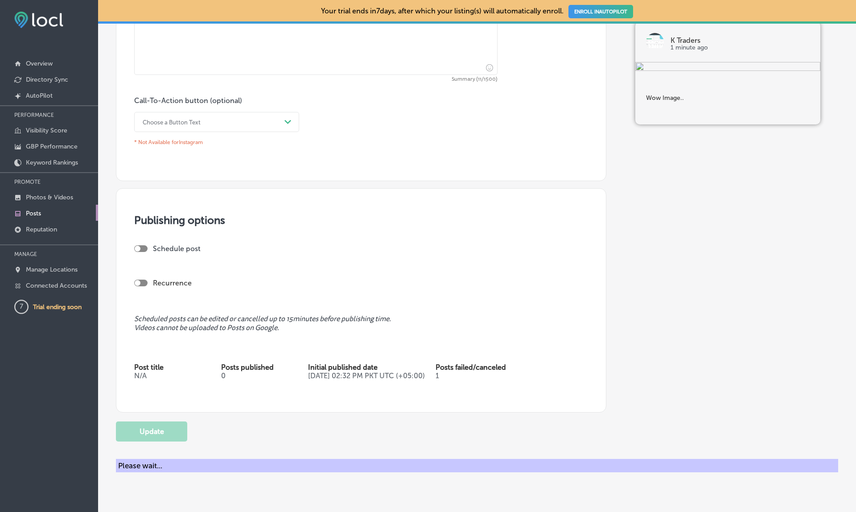
scroll to position [564, 0]
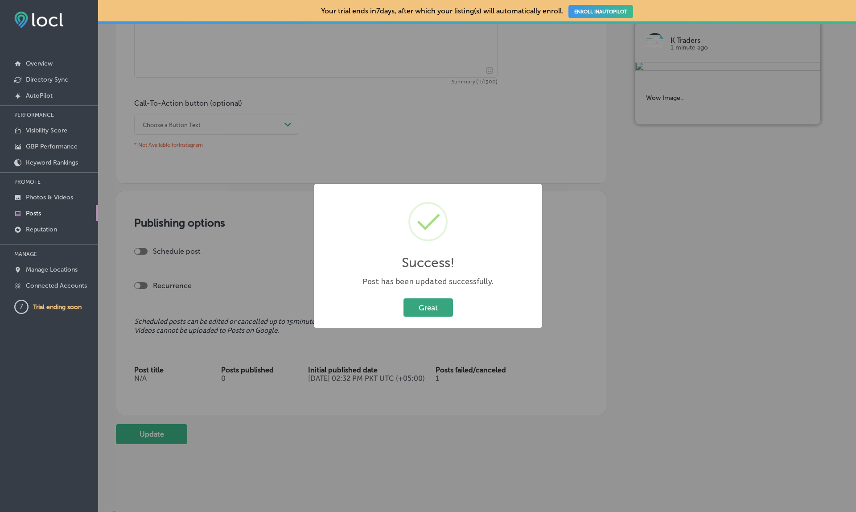
click at [428, 309] on button "Great" at bounding box center [427, 307] width 49 height 18
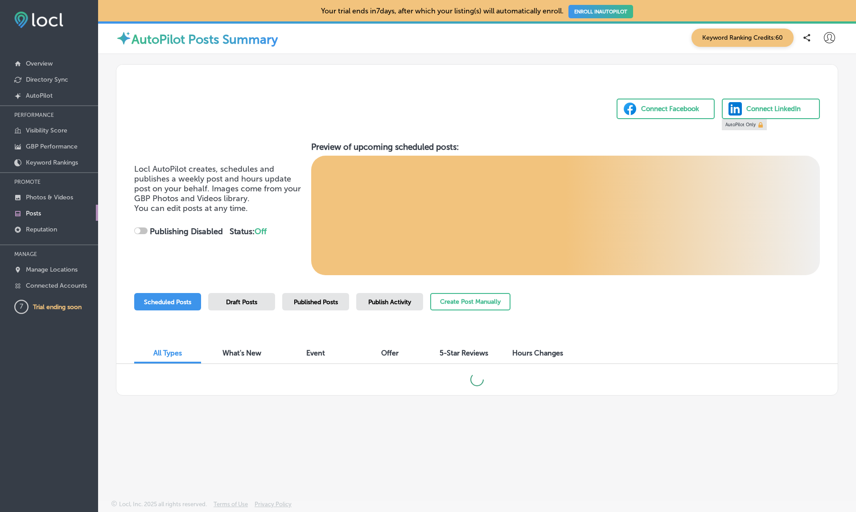
scroll to position [-4, 0]
checkbox input "true"
click at [323, 300] on div "Published Posts" at bounding box center [315, 301] width 67 height 17
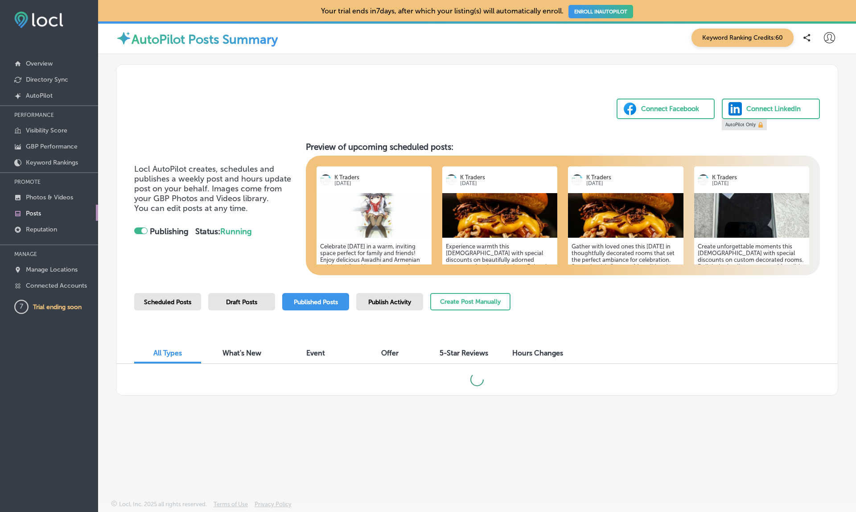
click at [400, 300] on div "Publish Activity" at bounding box center [389, 301] width 67 height 17
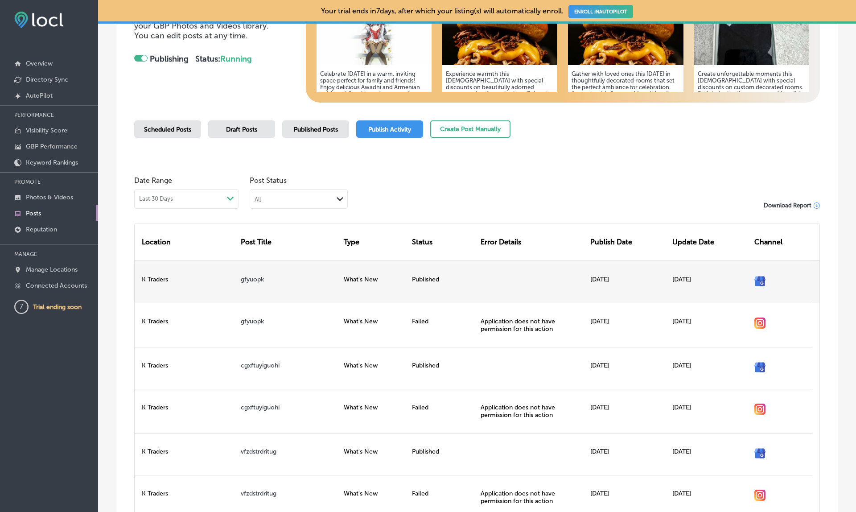
scroll to position [167, 0]
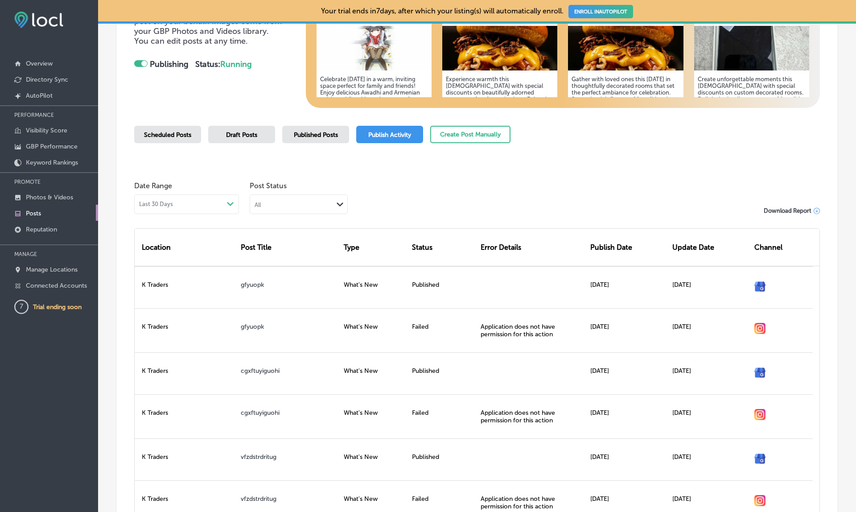
click at [312, 135] on span "Published Posts" at bounding box center [316, 135] width 44 height 8
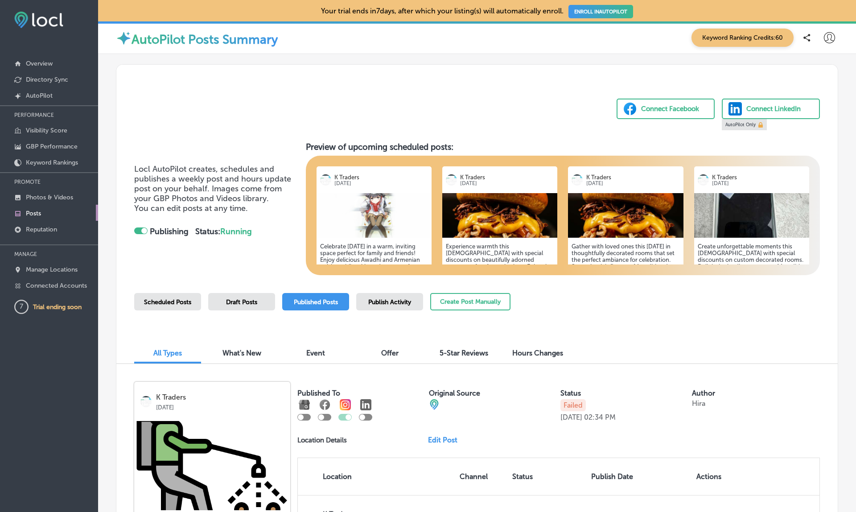
click at [828, 43] on icon at bounding box center [829, 37] width 11 height 11
click at [438, 109] on div at bounding box center [428, 256] width 856 height 512
click at [63, 290] on link "Connected Accounts" at bounding box center [49, 285] width 98 height 16
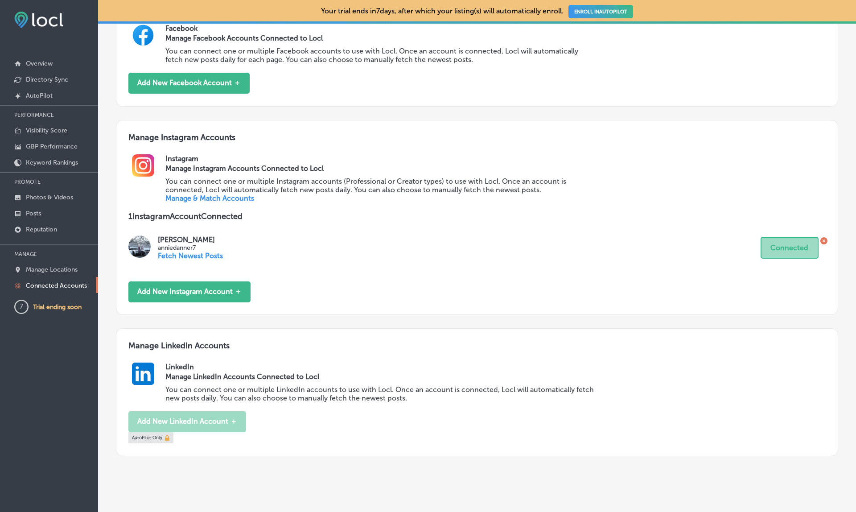
scroll to position [410, 0]
drag, startPoint x: 203, startPoint y: 234, endPoint x: 158, endPoint y: 234, distance: 44.6
click at [158, 244] on p "anniedanner7" at bounding box center [190, 248] width 65 height 8
copy p "anniedanner7"
